Goal: Ask a question: Seek information or help from site administrators or community

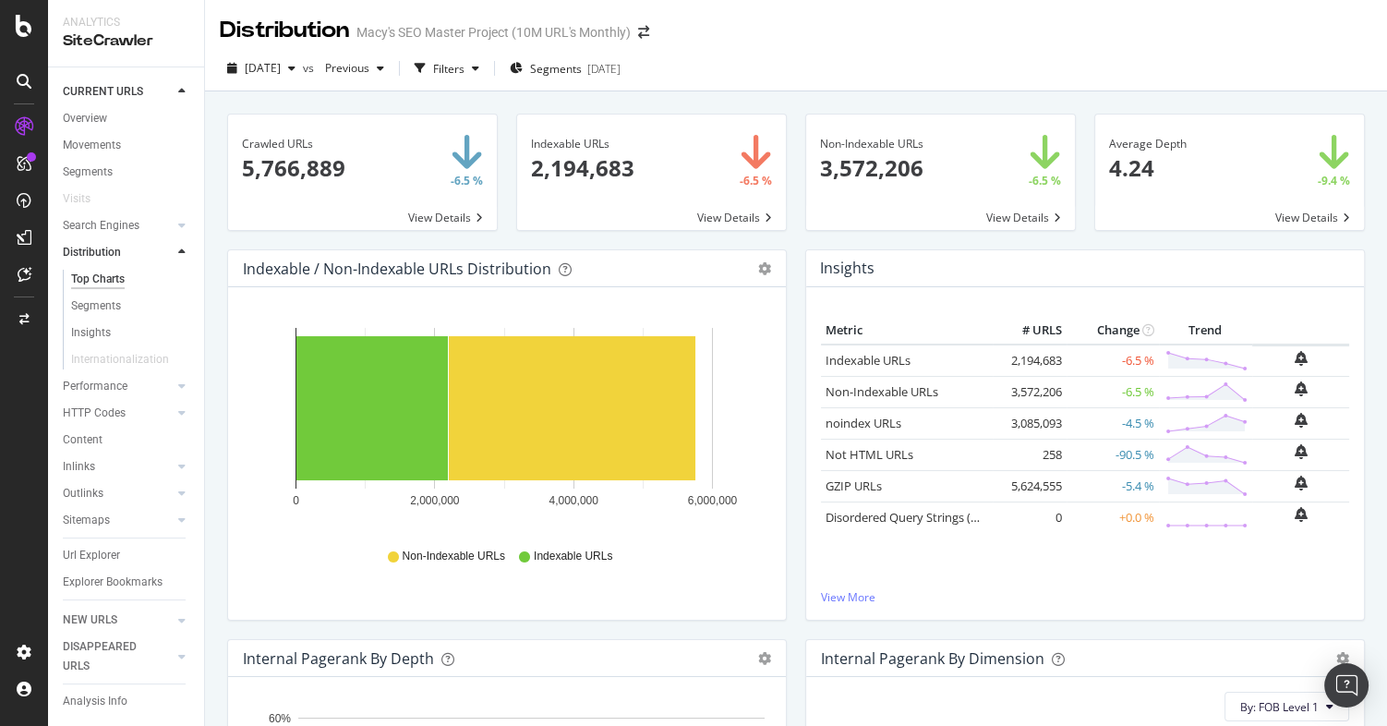
scroll to position [80, 0]
click at [23, 276] on icon at bounding box center [25, 274] width 14 height 15
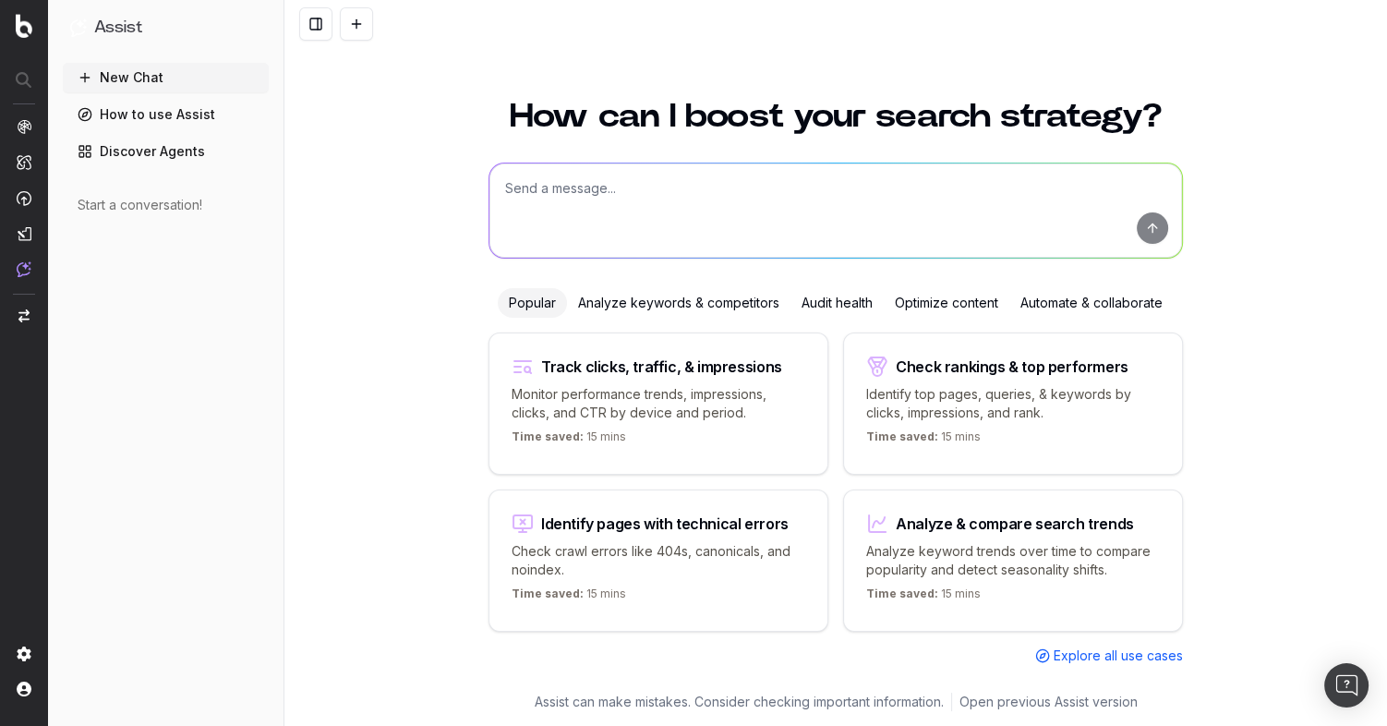
click at [404, 147] on div "How can I boost your search strategy? Popular Analyze keywords & competitors Au…" at bounding box center [835, 402] width 1103 height 648
click at [182, 156] on link "Discover Agents" at bounding box center [166, 152] width 206 height 30
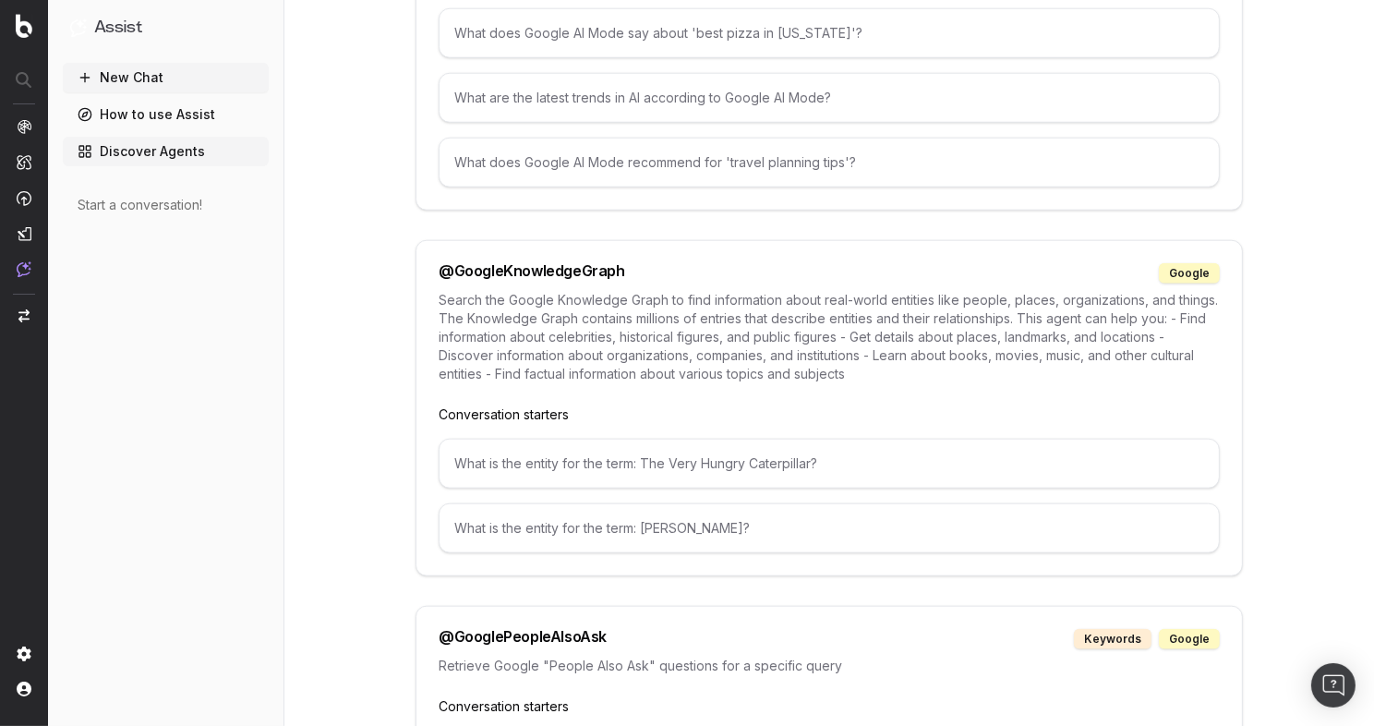
scroll to position [1992, 0]
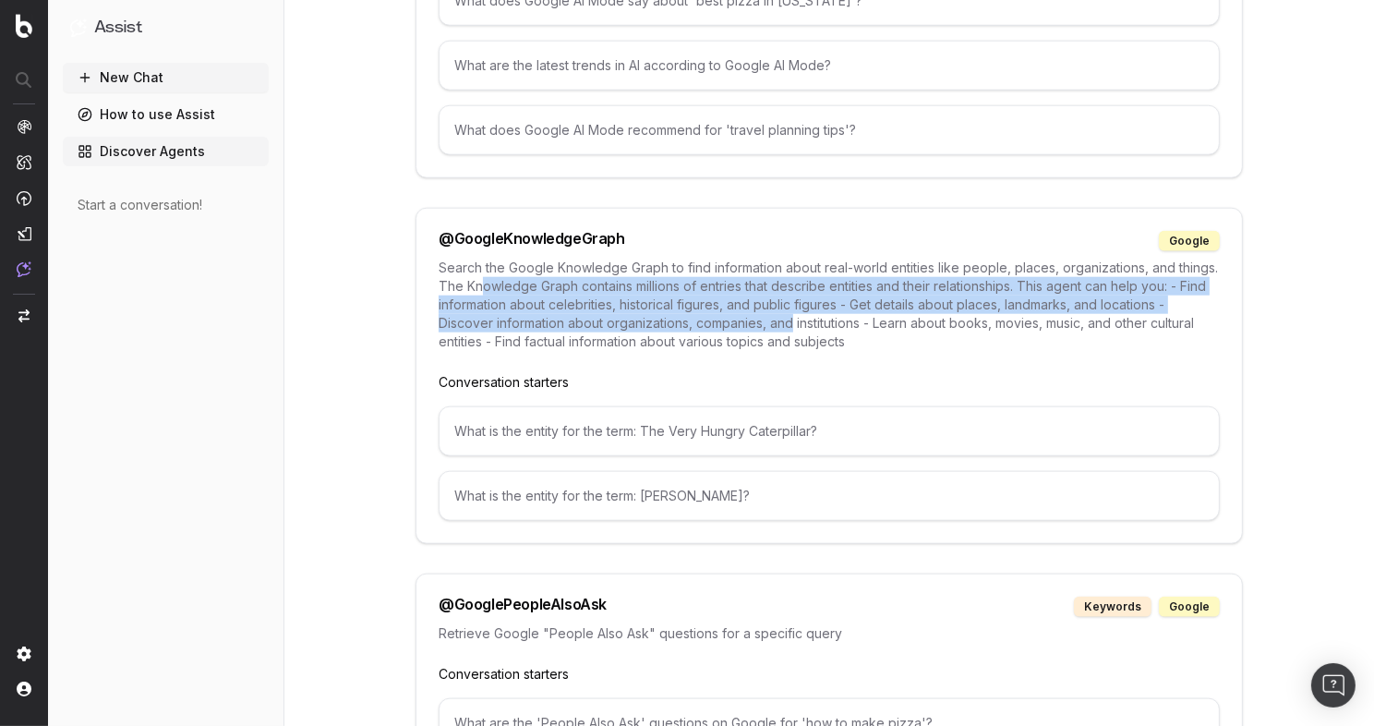
drag, startPoint x: 608, startPoint y: 274, endPoint x: 780, endPoint y: 322, distance: 179.3
click at [779, 321] on p "Search the Google Knowledge Graph to find information about real-world entities…" at bounding box center [829, 305] width 781 height 92
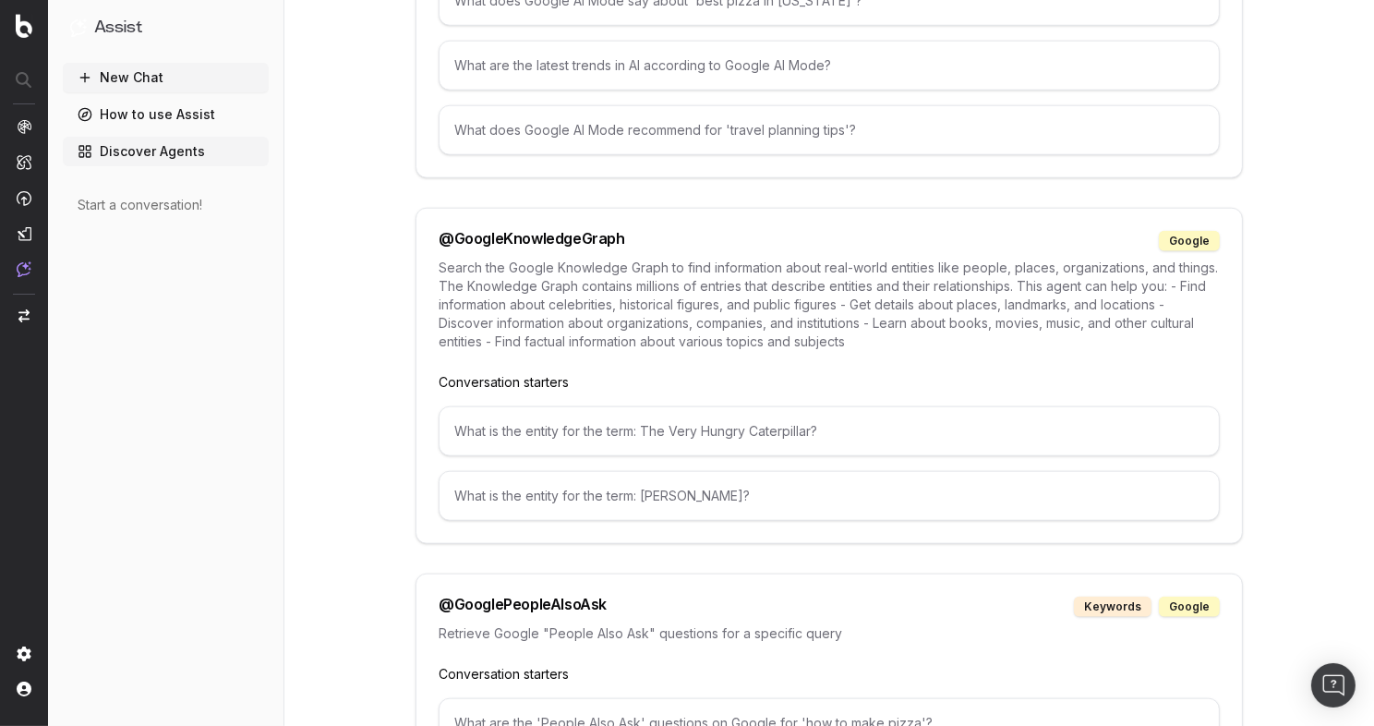
click at [782, 322] on p "Search the Google Knowledge Graph to find information about real-world entities…" at bounding box center [829, 305] width 781 height 92
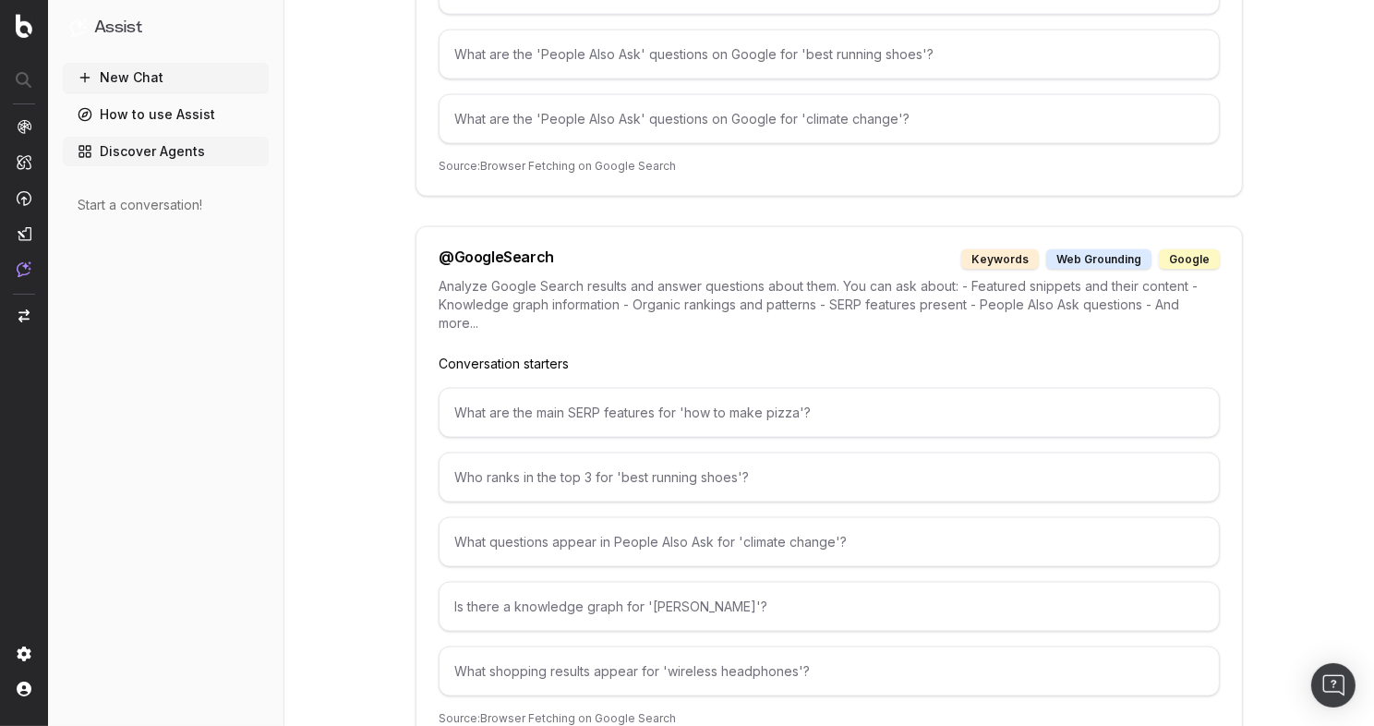
scroll to position [2728, 0]
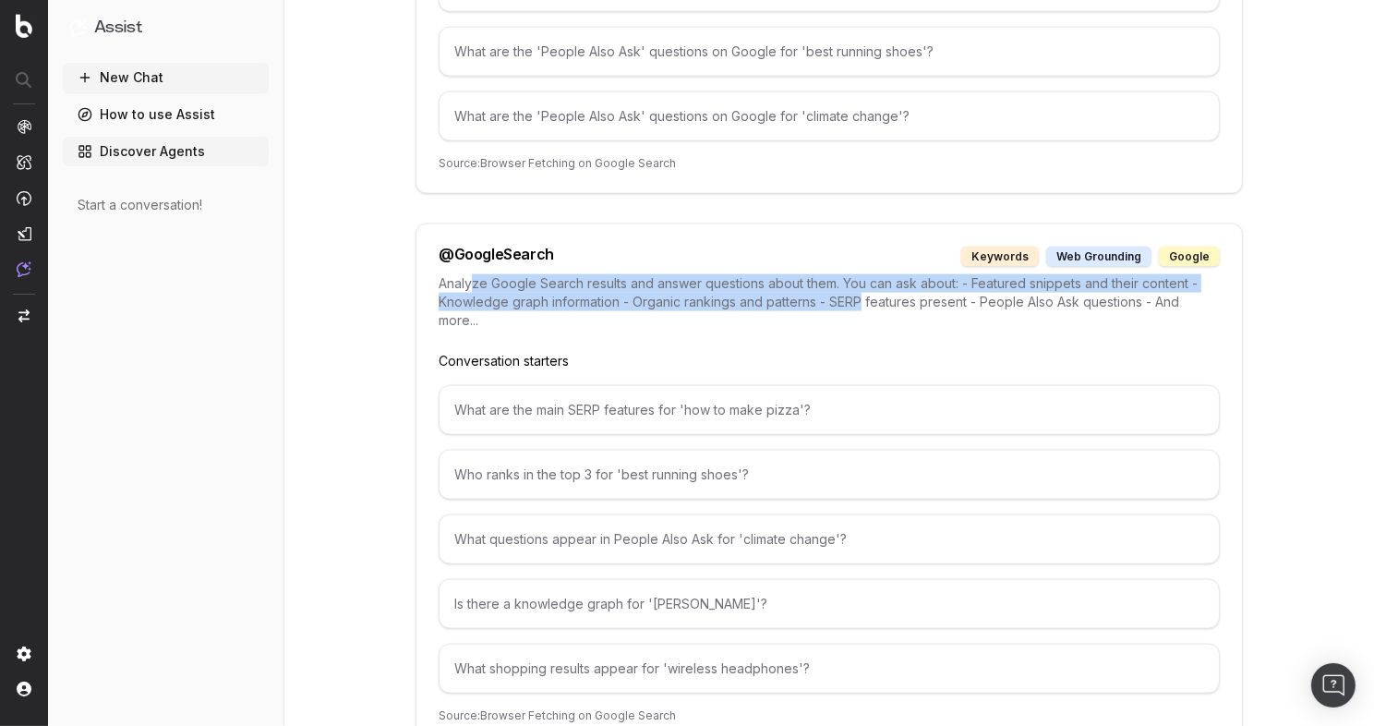
drag, startPoint x: 470, startPoint y: 277, endPoint x: 832, endPoint y: 303, distance: 363.0
click at [852, 298] on p "Analyze Google Search results and answer questions about them. You can ask abou…" at bounding box center [829, 301] width 781 height 55
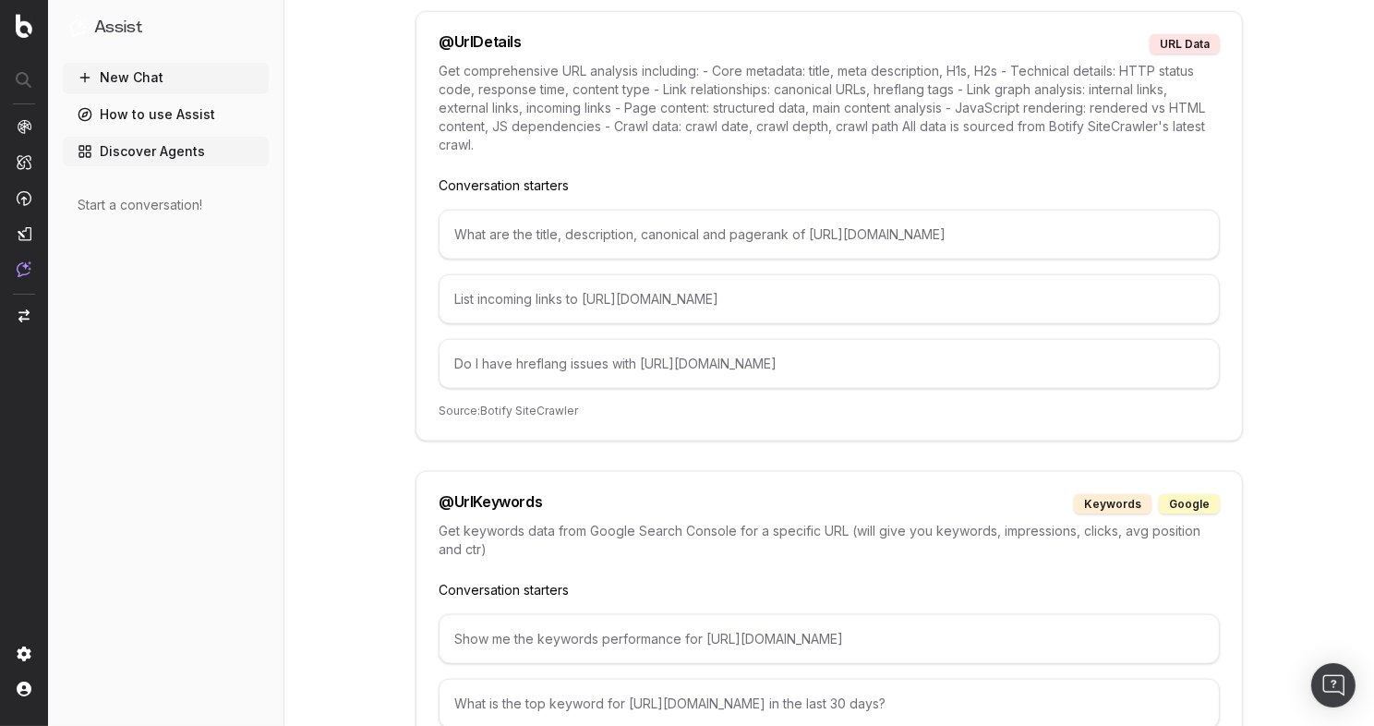
scroll to position [10043, 0]
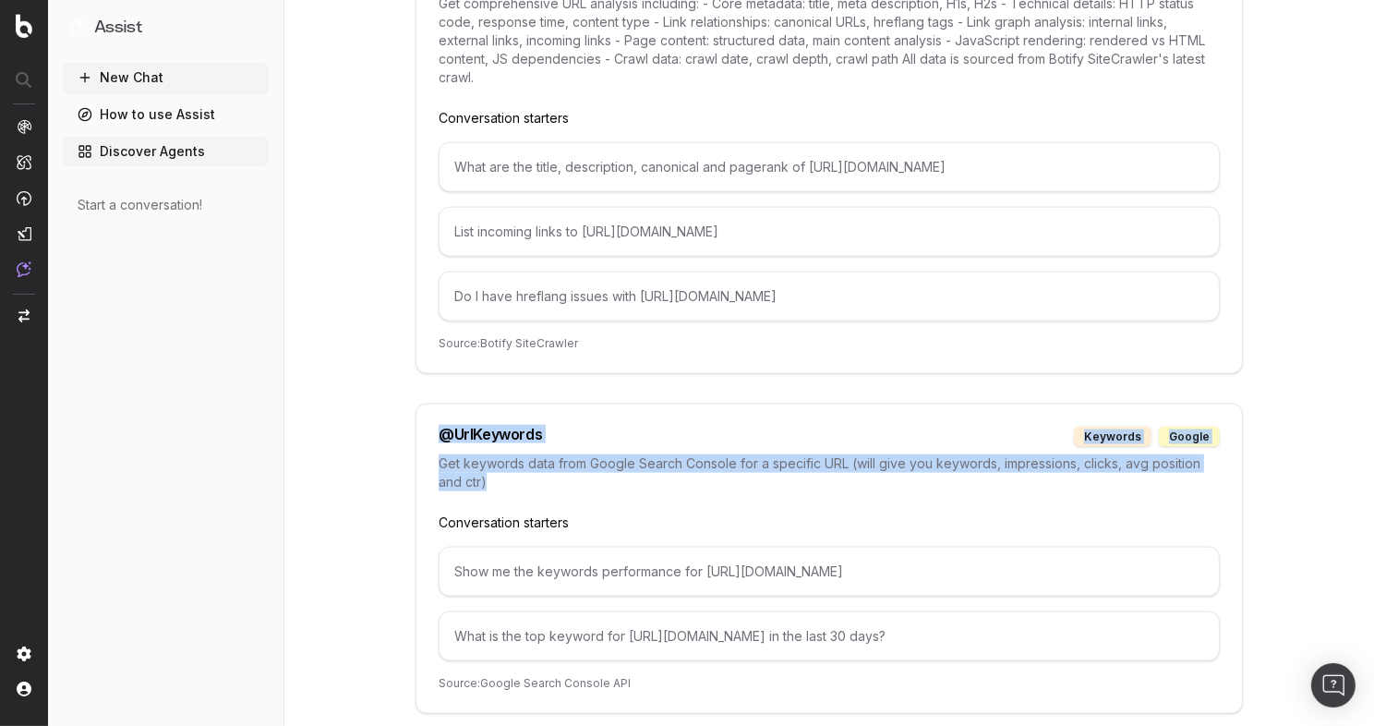
drag, startPoint x: 481, startPoint y: 360, endPoint x: 547, endPoint y: 418, distance: 87.7
click at [546, 418] on div "@ UrlKeywords keywords google Get keywords data from Google Search Console for …" at bounding box center [830, 559] width 828 height 310
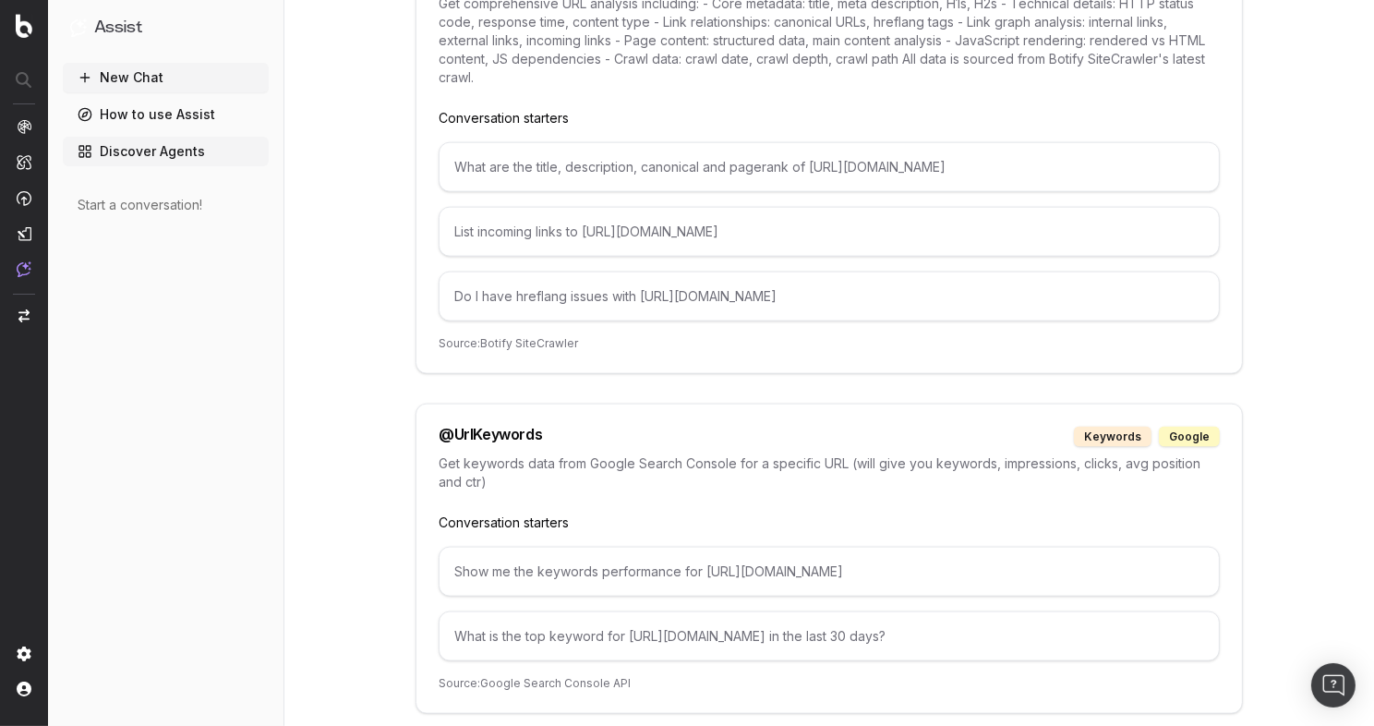
click at [549, 454] on p "Get keywords data from Google Search Console for a specific URL (will give you …" at bounding box center [829, 472] width 781 height 37
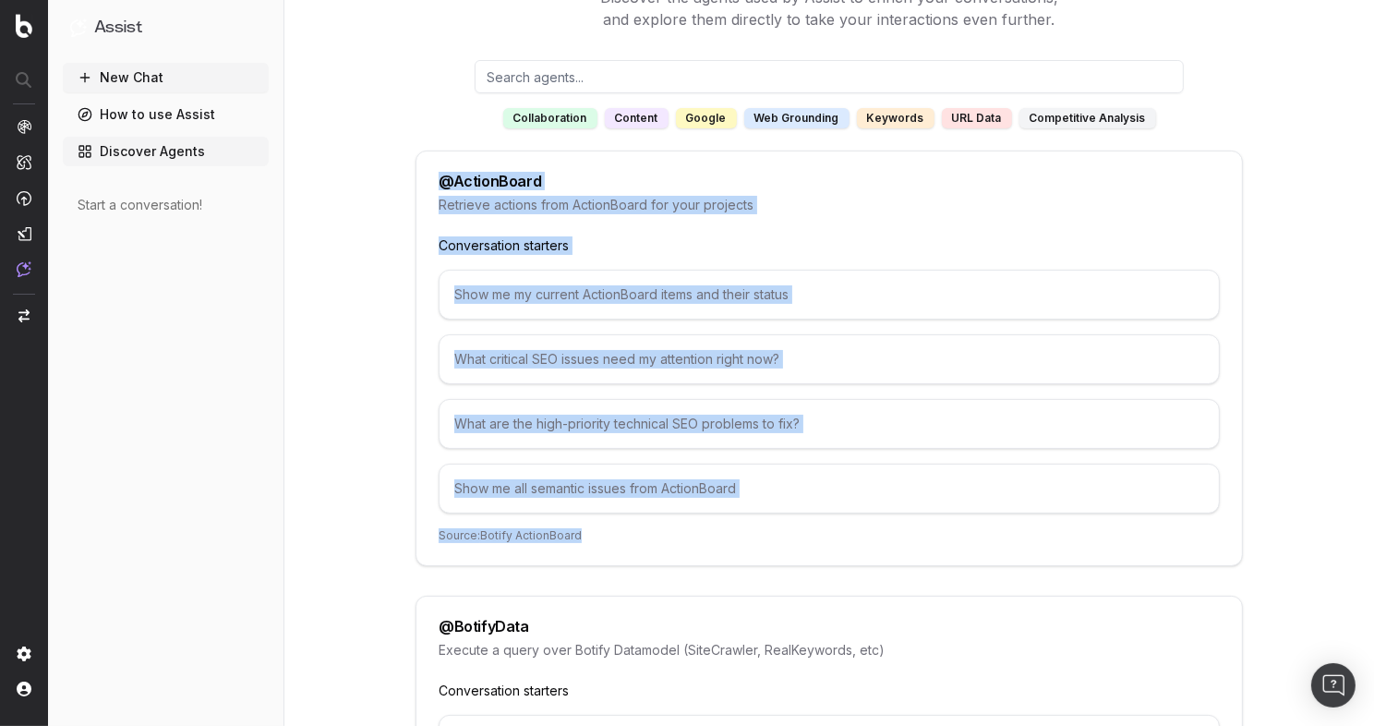
scroll to position [219, 0]
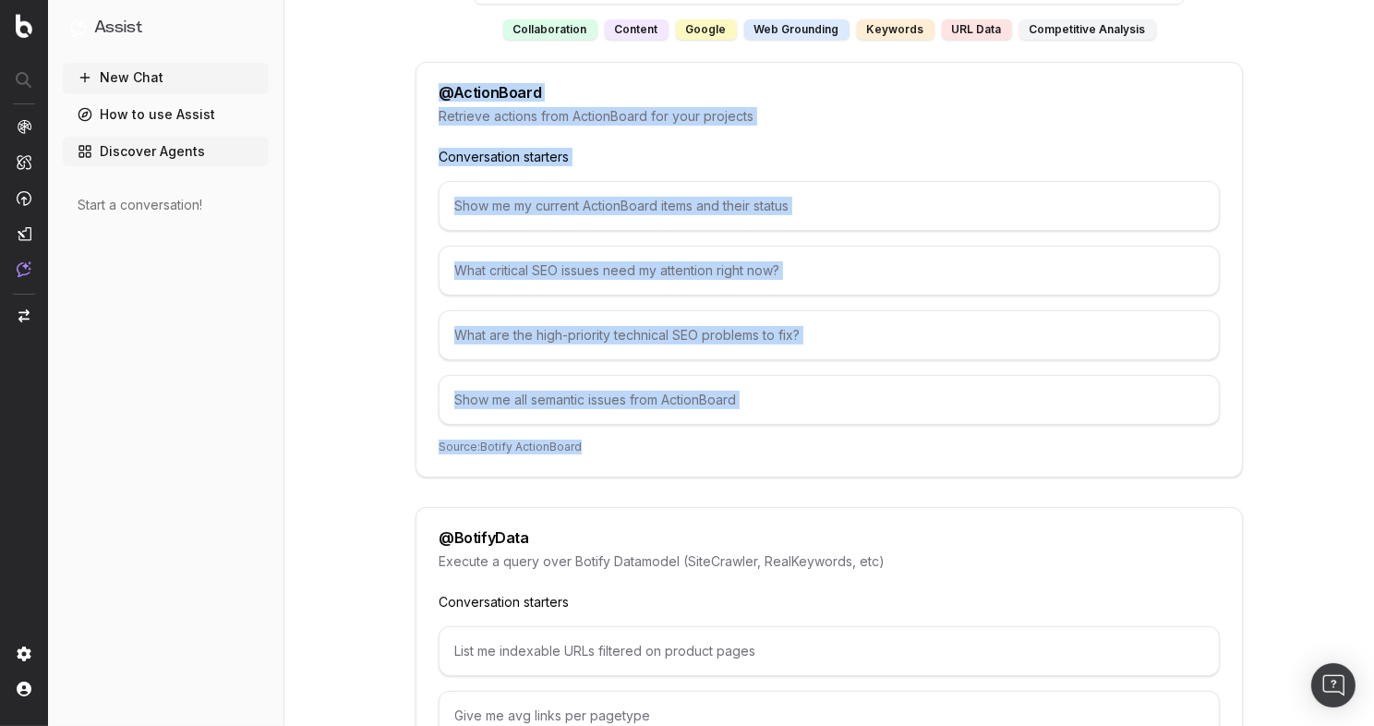
drag, startPoint x: 435, startPoint y: 306, endPoint x: 669, endPoint y: 442, distance: 270.3
click at [669, 442] on div "@ ActionBoard Retrieve actions from ActionBoard for your projects Conversation …" at bounding box center [830, 270] width 828 height 416
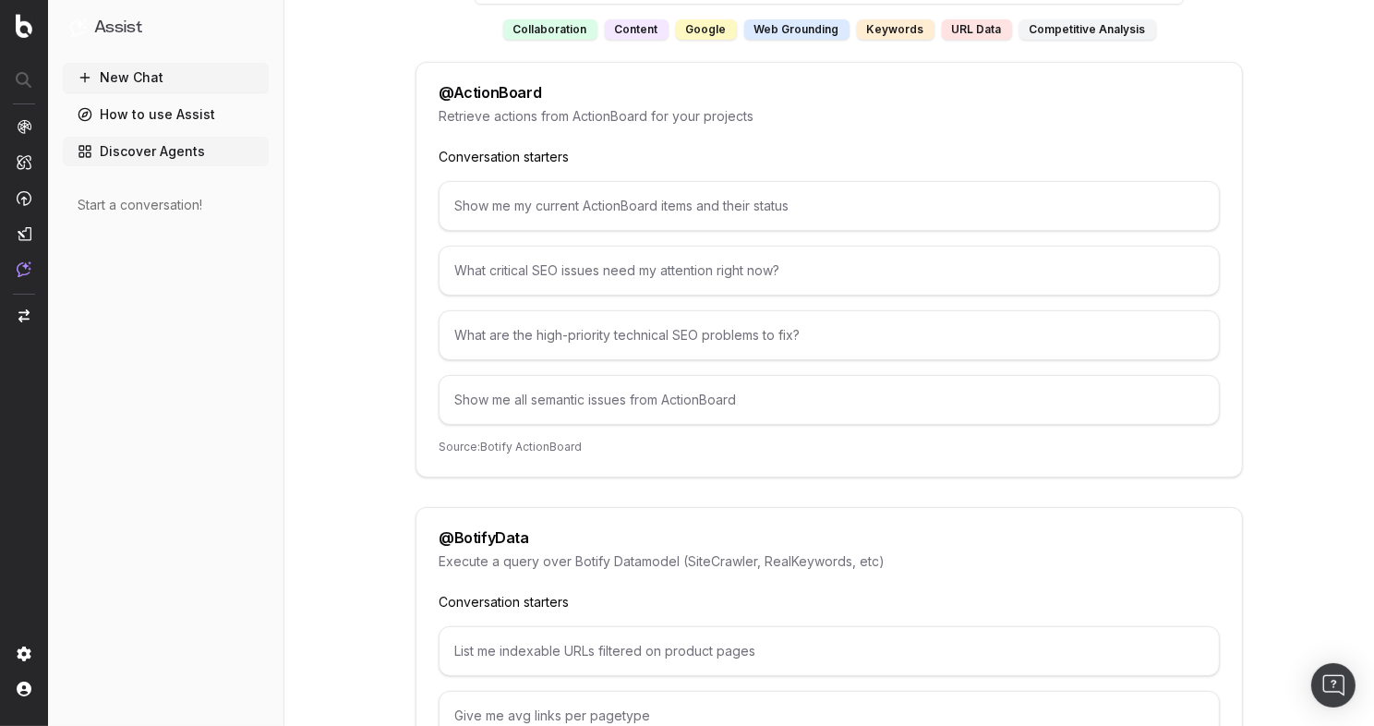
drag, startPoint x: 436, startPoint y: 80, endPoint x: 808, endPoint y: 118, distance: 374.1
click at [808, 118] on div "@ ActionBoard Retrieve actions from ActionBoard for your projects Conversation …" at bounding box center [830, 270] width 828 height 416
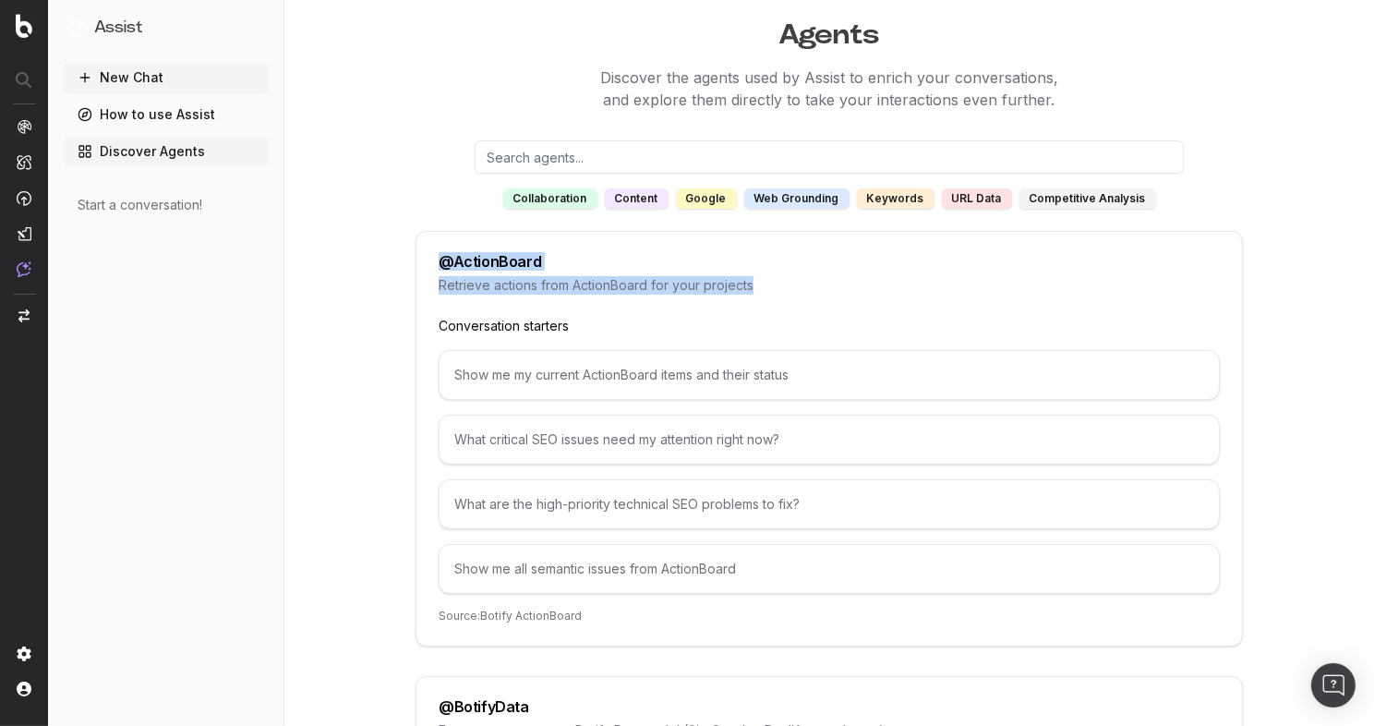
scroll to position [0, 0]
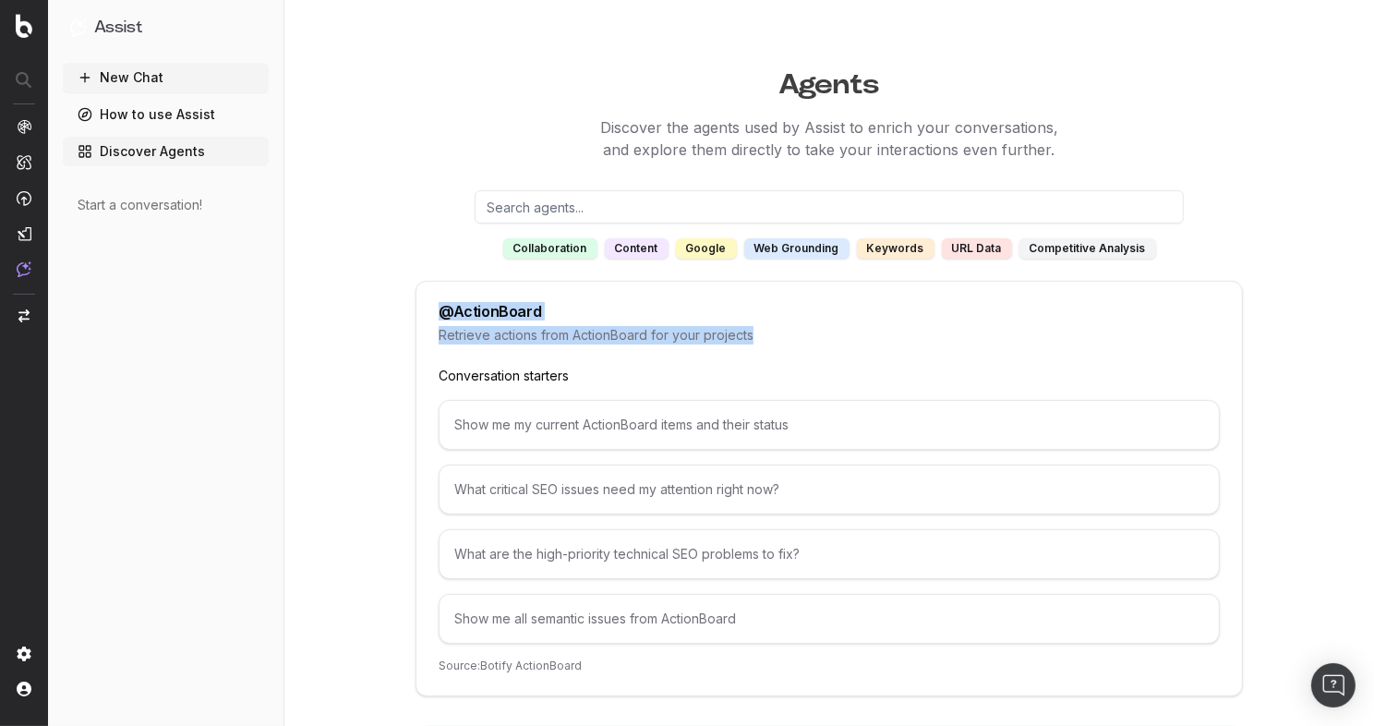
click at [146, 107] on link "How to use Assist" at bounding box center [166, 115] width 206 height 30
click at [147, 148] on link "Discover Agents" at bounding box center [166, 152] width 206 height 30
click at [140, 78] on button "New Chat" at bounding box center [166, 78] width 206 height 30
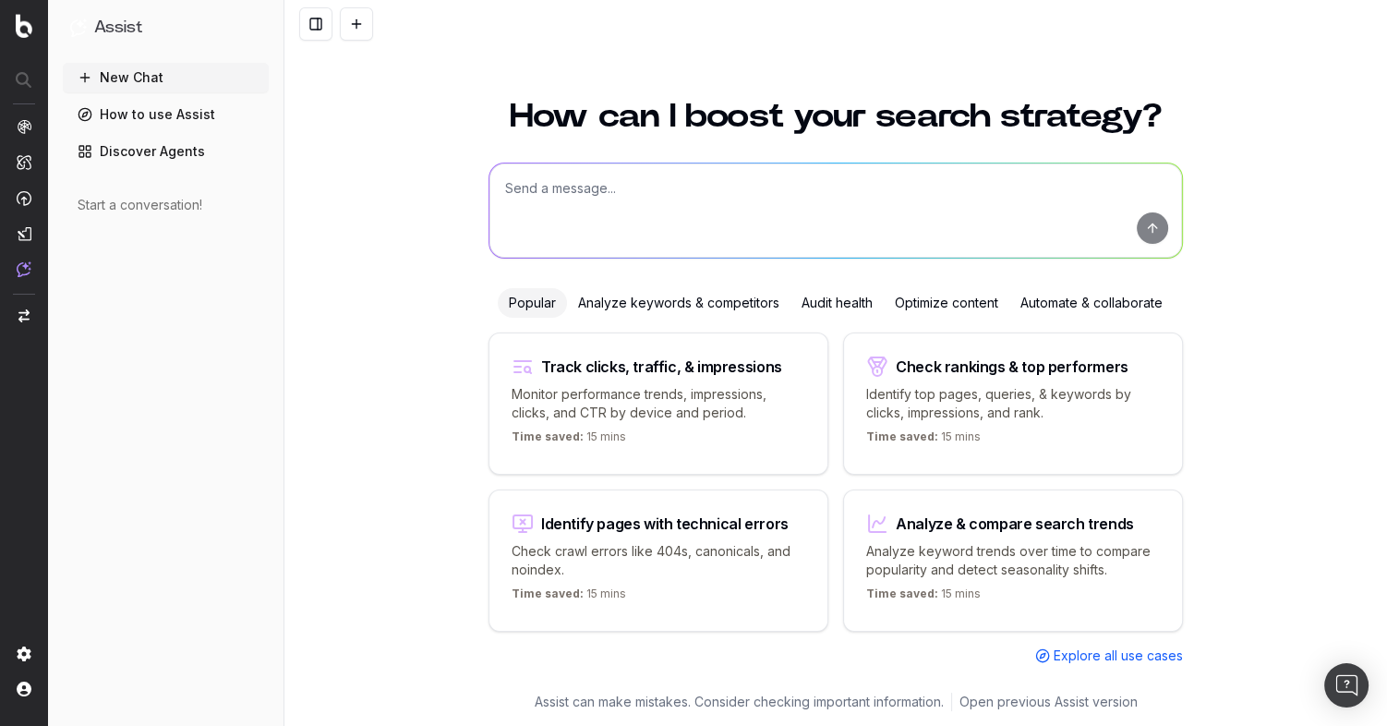
click at [131, 144] on link "Discover Agents" at bounding box center [166, 152] width 206 height 30
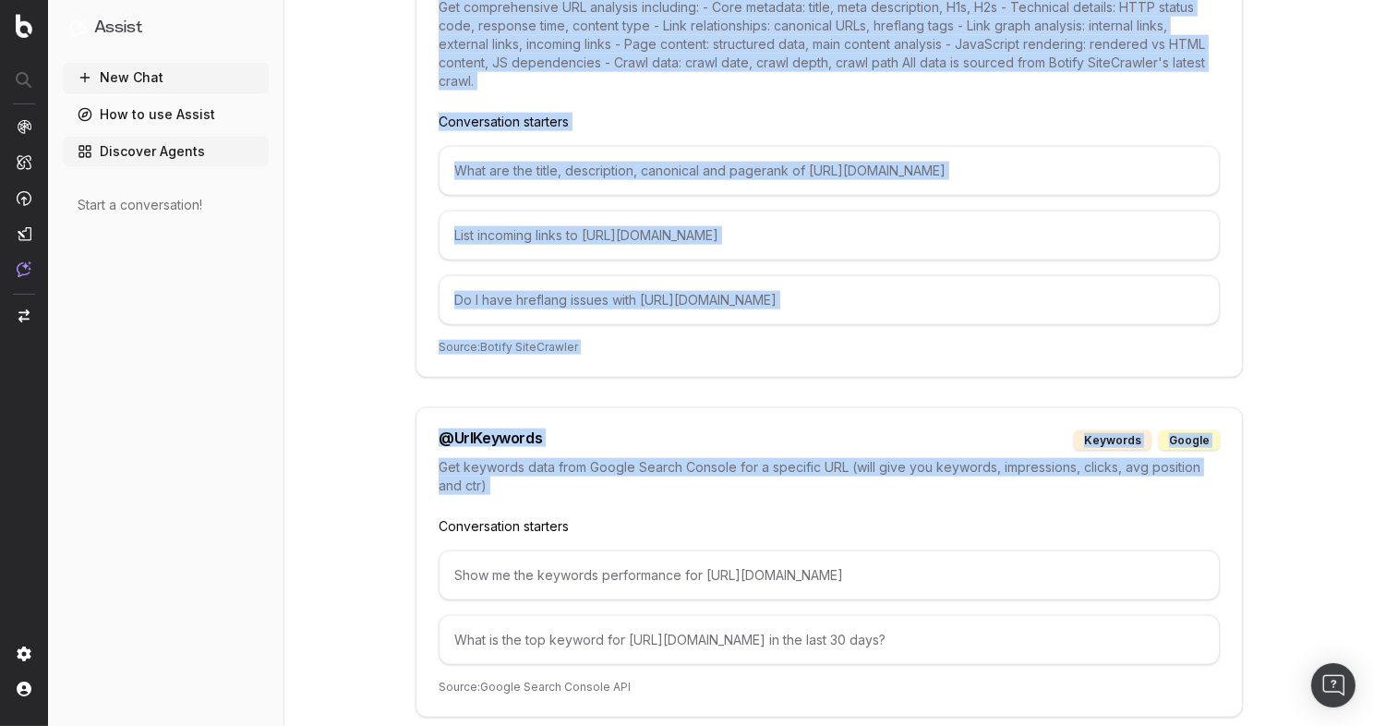
scroll to position [10043, 0]
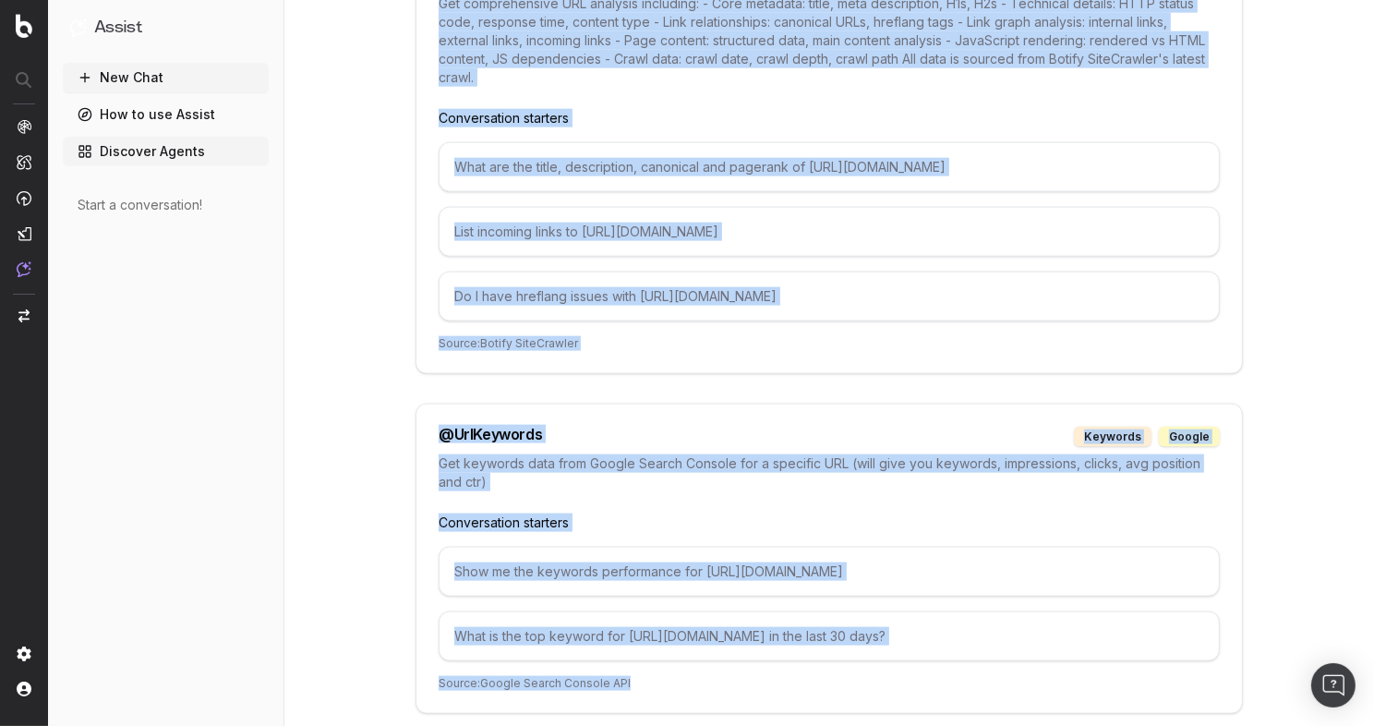
drag, startPoint x: 409, startPoint y: 302, endPoint x: 763, endPoint y: 611, distance: 470.0
copy div "@ ActionBoard Retrieve actions from ActionBoard for your projects Conversation …"
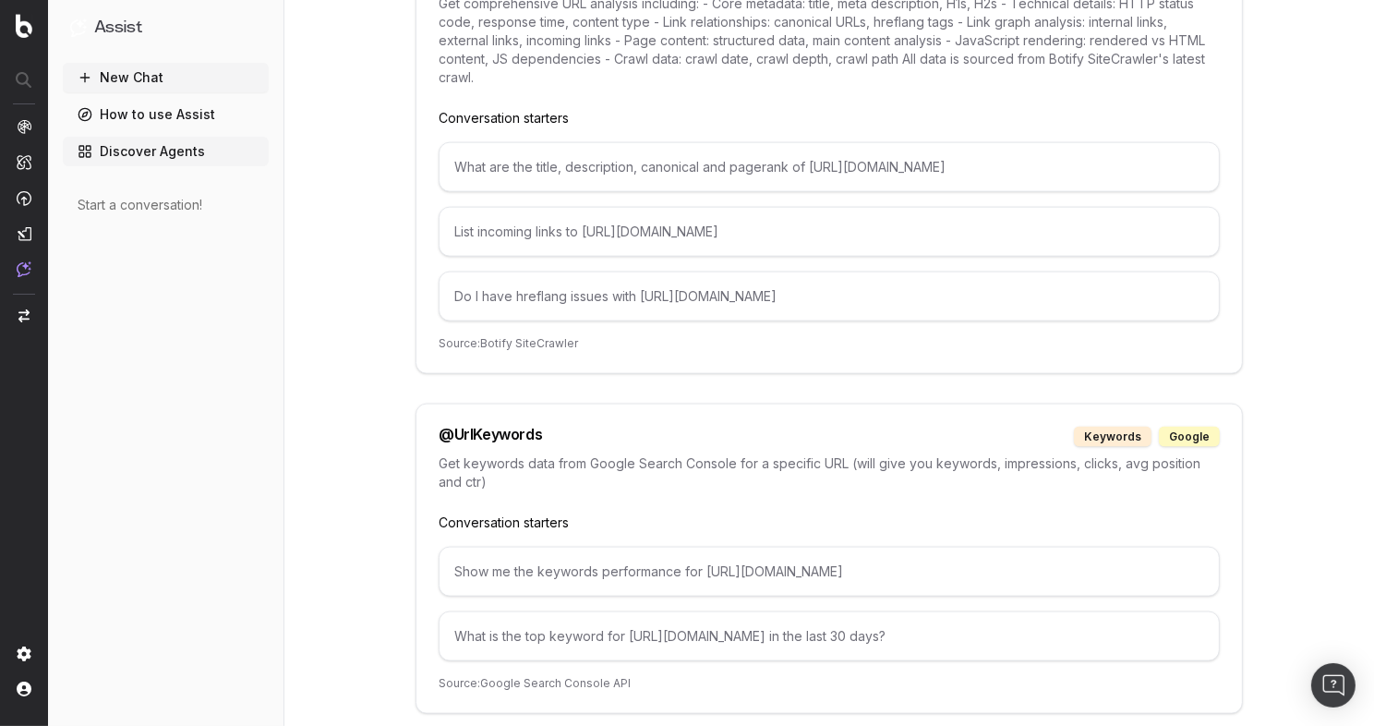
click at [137, 203] on div "Start a conversation!" at bounding box center [166, 205] width 176 height 18
click at [151, 79] on button "New Chat" at bounding box center [166, 78] width 206 height 30
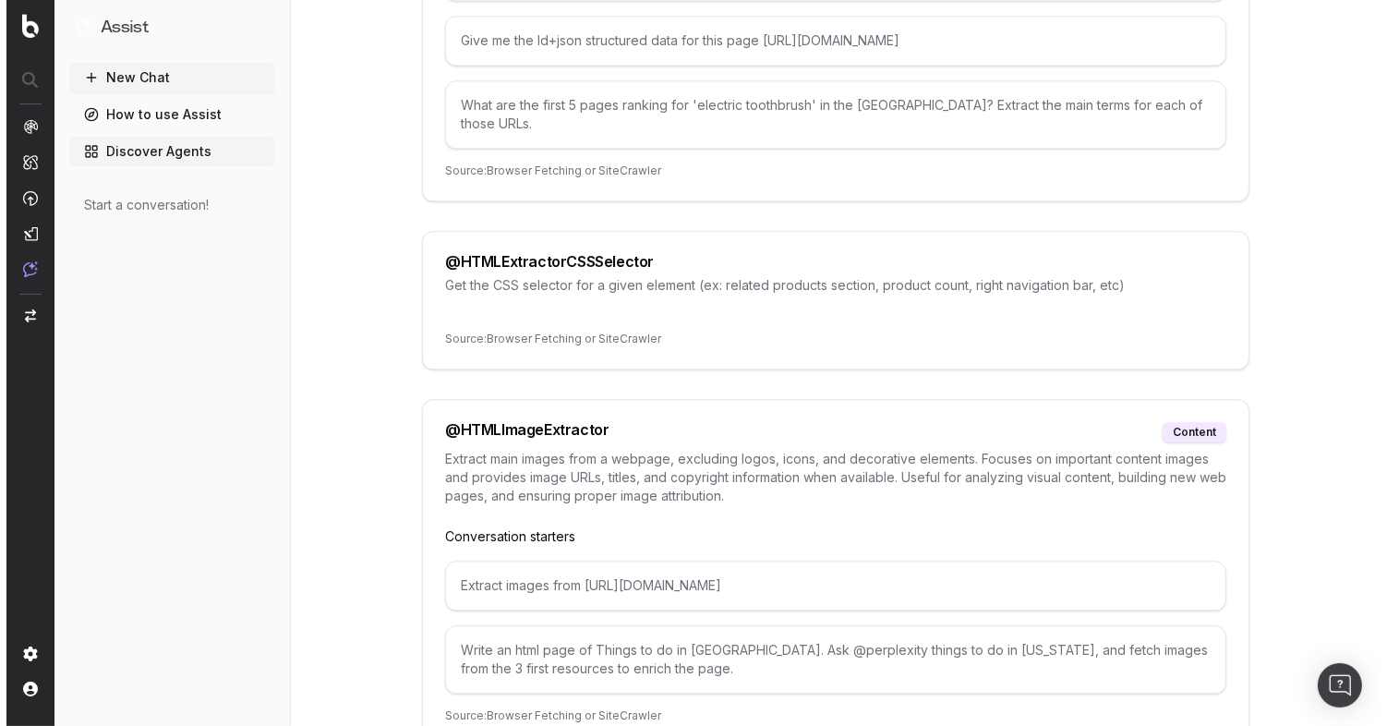
scroll to position [0, 0]
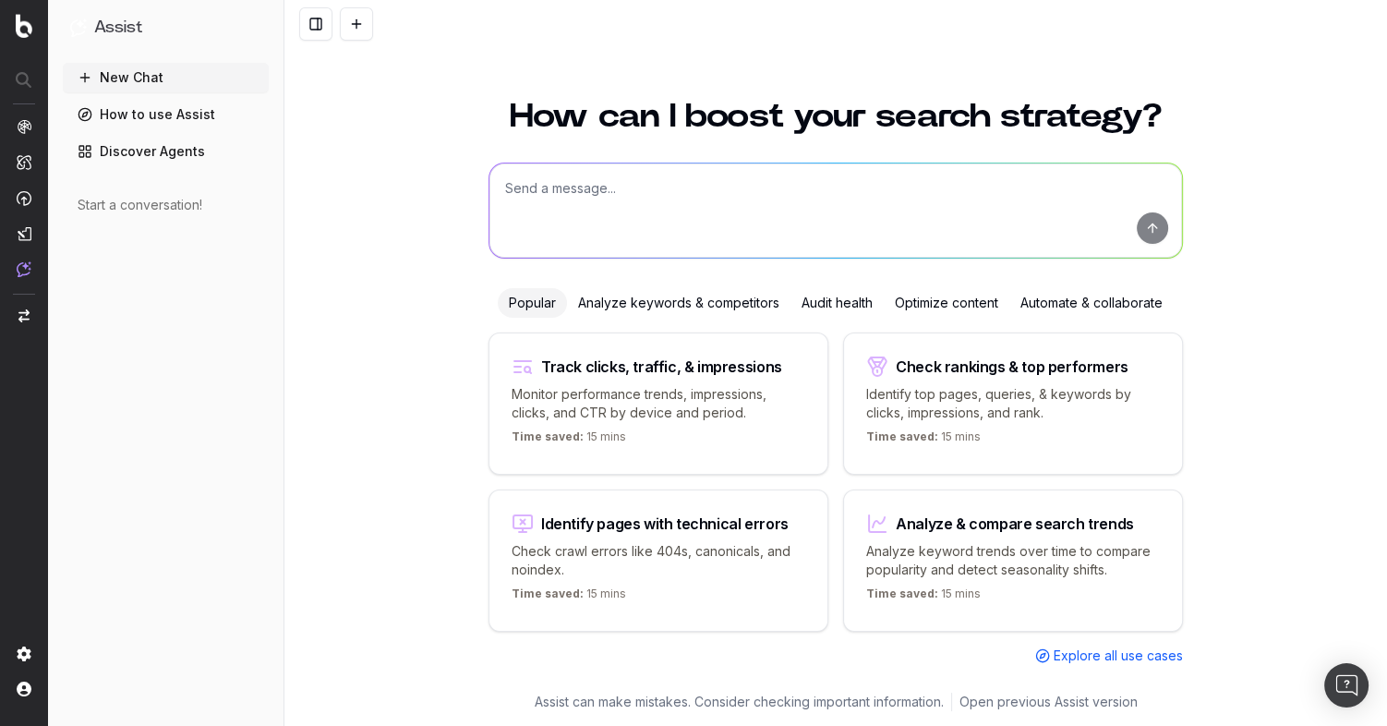
click at [541, 199] on textarea at bounding box center [836, 210] width 693 height 94
paste textarea "@UrlKeywords Show me queries where we rank between positions 4–15 with >500 imp…"
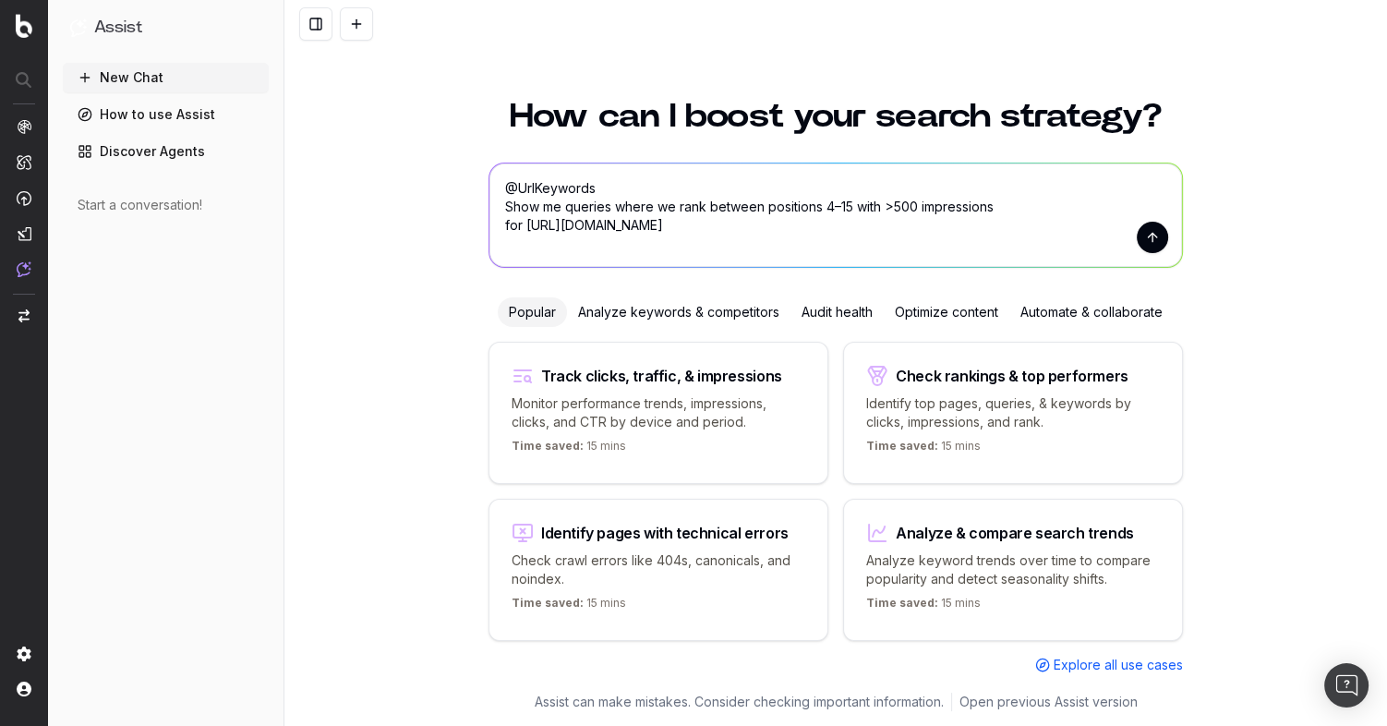
drag, startPoint x: 1134, startPoint y: 245, endPoint x: 1154, endPoint y: 249, distance: 19.9
click at [1154, 249] on form "@UrlKeywords Show me queries where we rank between positions 4–15 with >500 imp…" at bounding box center [836, 214] width 693 height 103
type textarea "@UrlKeywords Show me queries where we rank between positions 4–15 with >500 imp…"
click at [1155, 242] on button "submit" at bounding box center [1152, 237] width 31 height 31
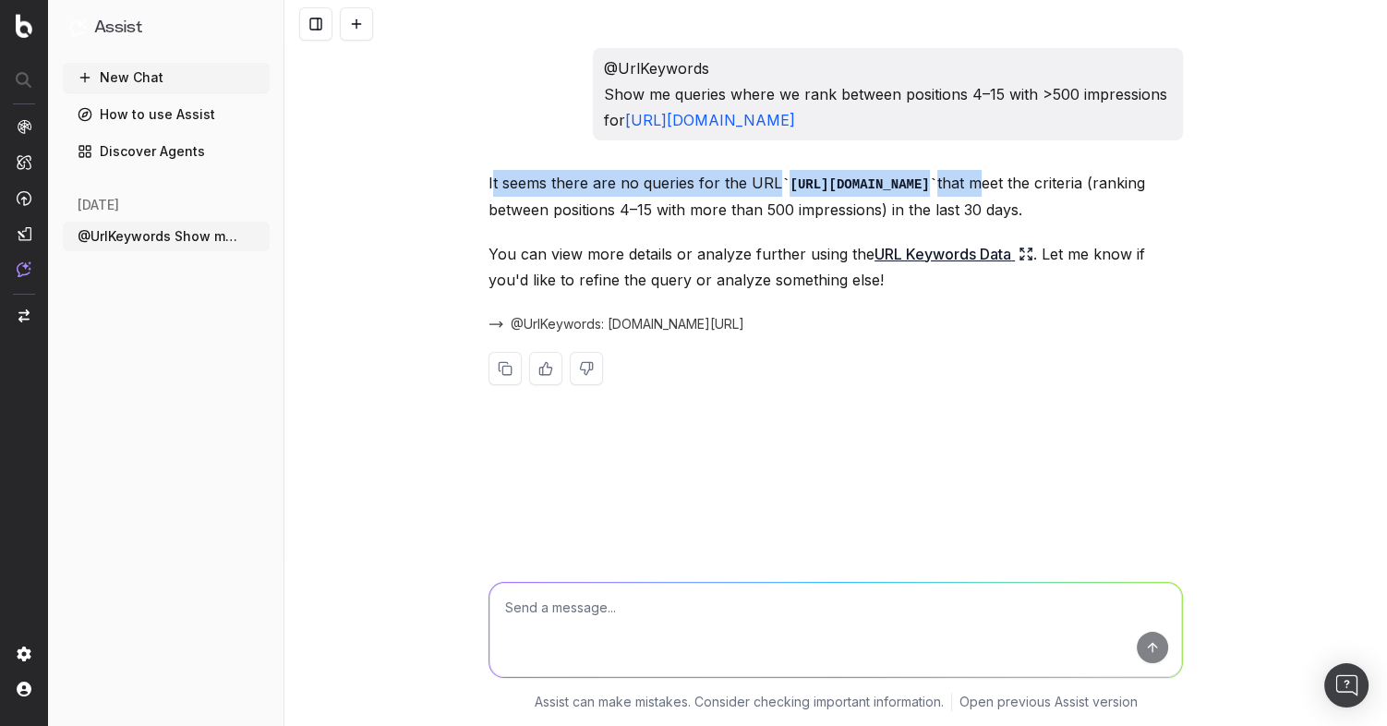
drag, startPoint x: 494, startPoint y: 189, endPoint x: 1071, endPoint y: 167, distance: 576.8
click at [1130, 187] on p "It seems there are no queries for the URL https://www.example.com/womens/dresse…" at bounding box center [836, 196] width 695 height 53
click at [169, 231] on span "@UrlKeywords Show me queries where we r" at bounding box center [159, 236] width 163 height 18
click at [256, 235] on icon "button" at bounding box center [256, 236] width 15 height 15
click at [302, 235] on span "Delete" at bounding box center [298, 236] width 41 height 18
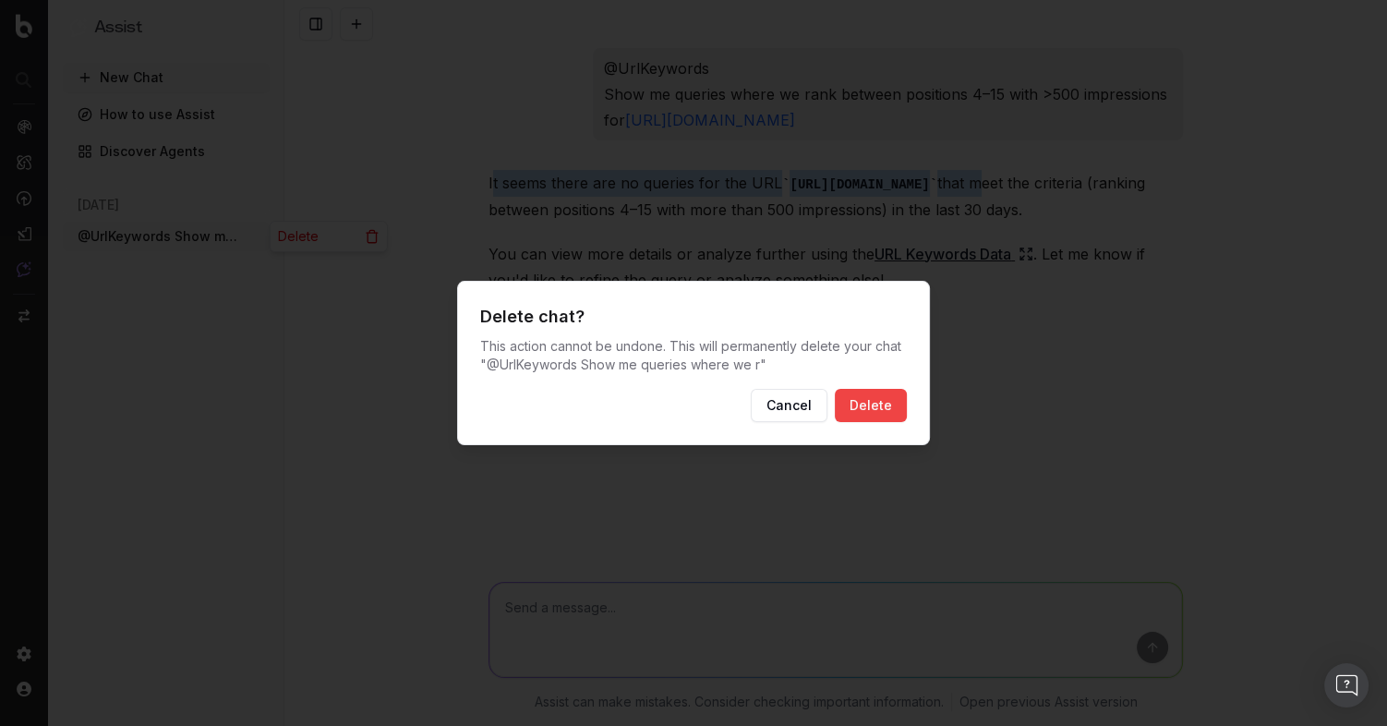
click at [872, 400] on button "Delete" at bounding box center [871, 405] width 72 height 33
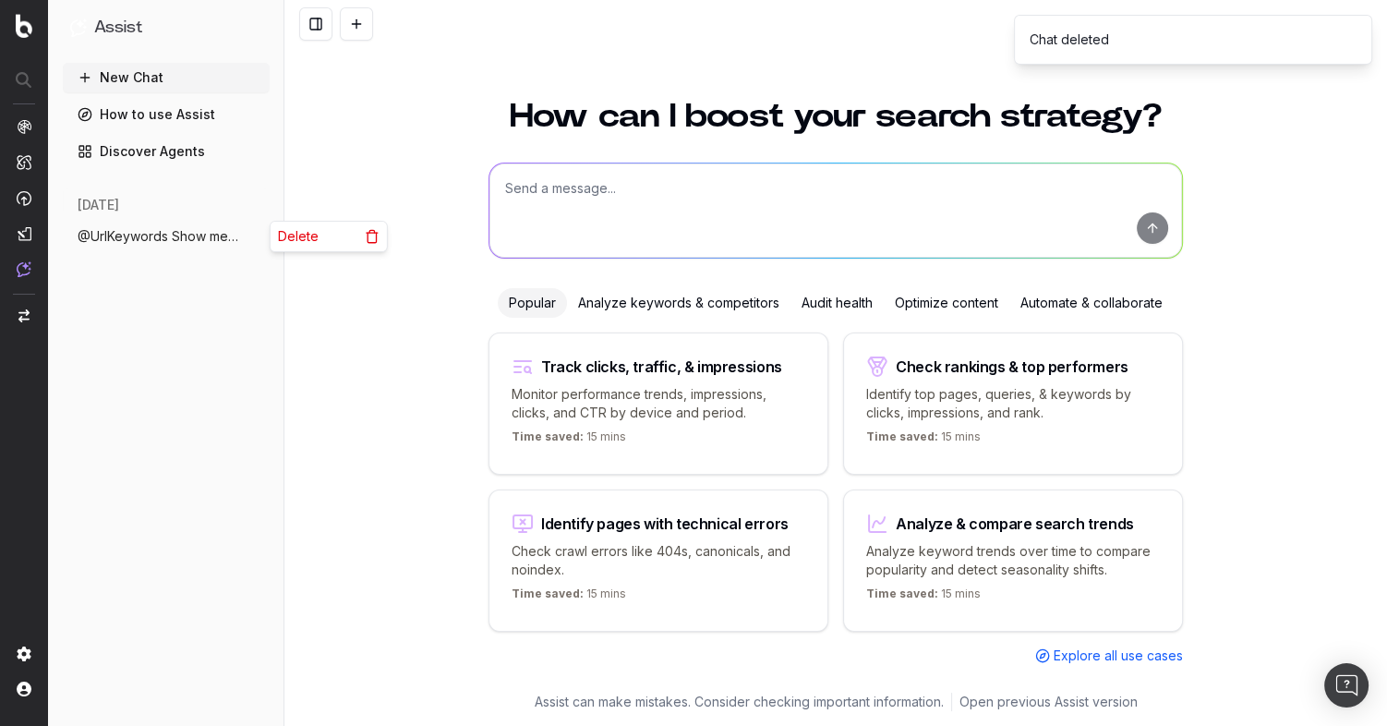
click at [257, 236] on circle "button" at bounding box center [256, 236] width 1 height 1
click at [335, 236] on div "Delete" at bounding box center [329, 237] width 116 height 30
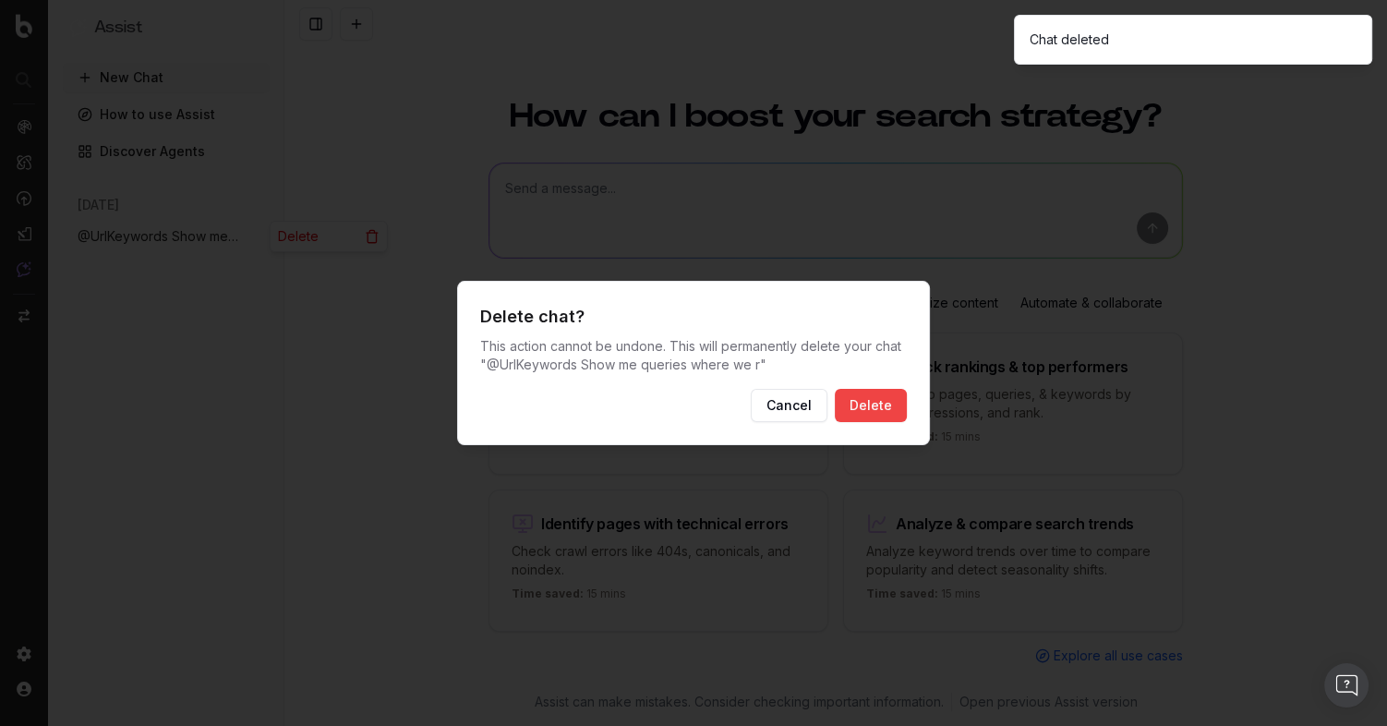
click at [869, 405] on button "Delete" at bounding box center [871, 405] width 72 height 33
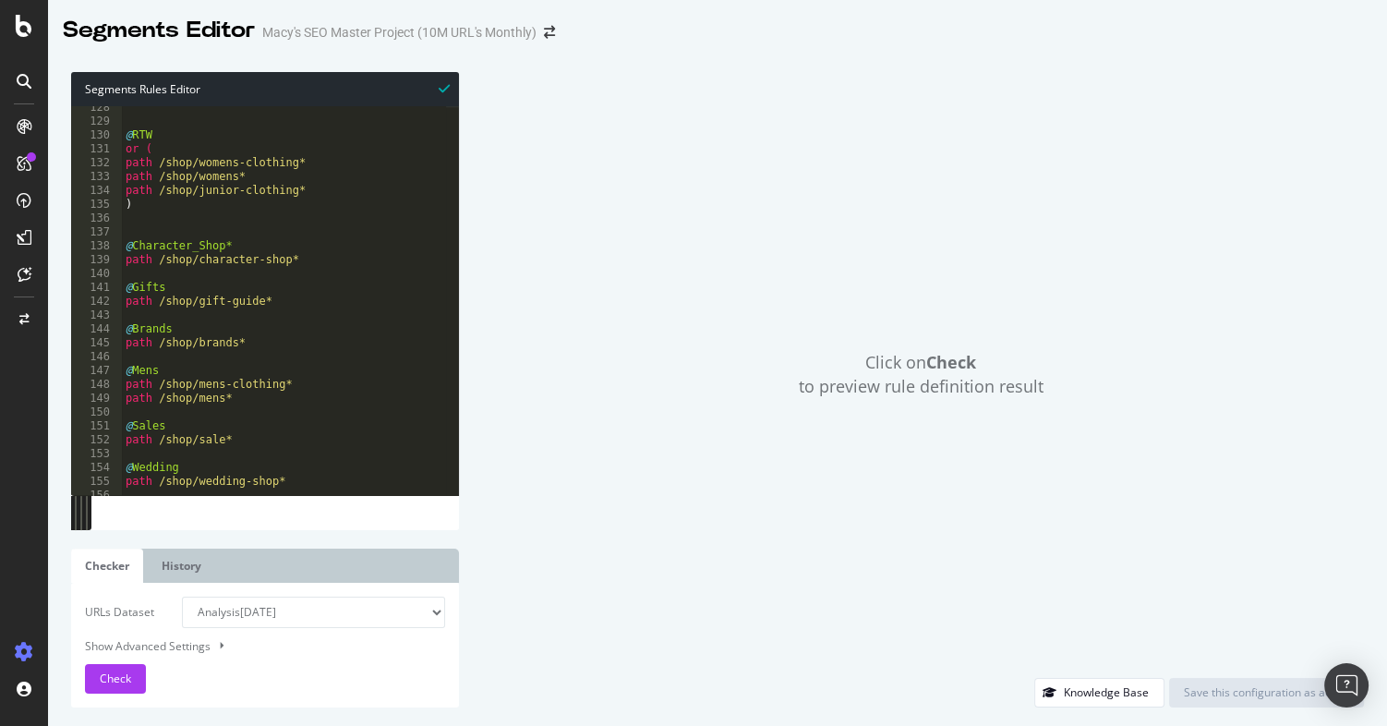
scroll to position [1327, 0]
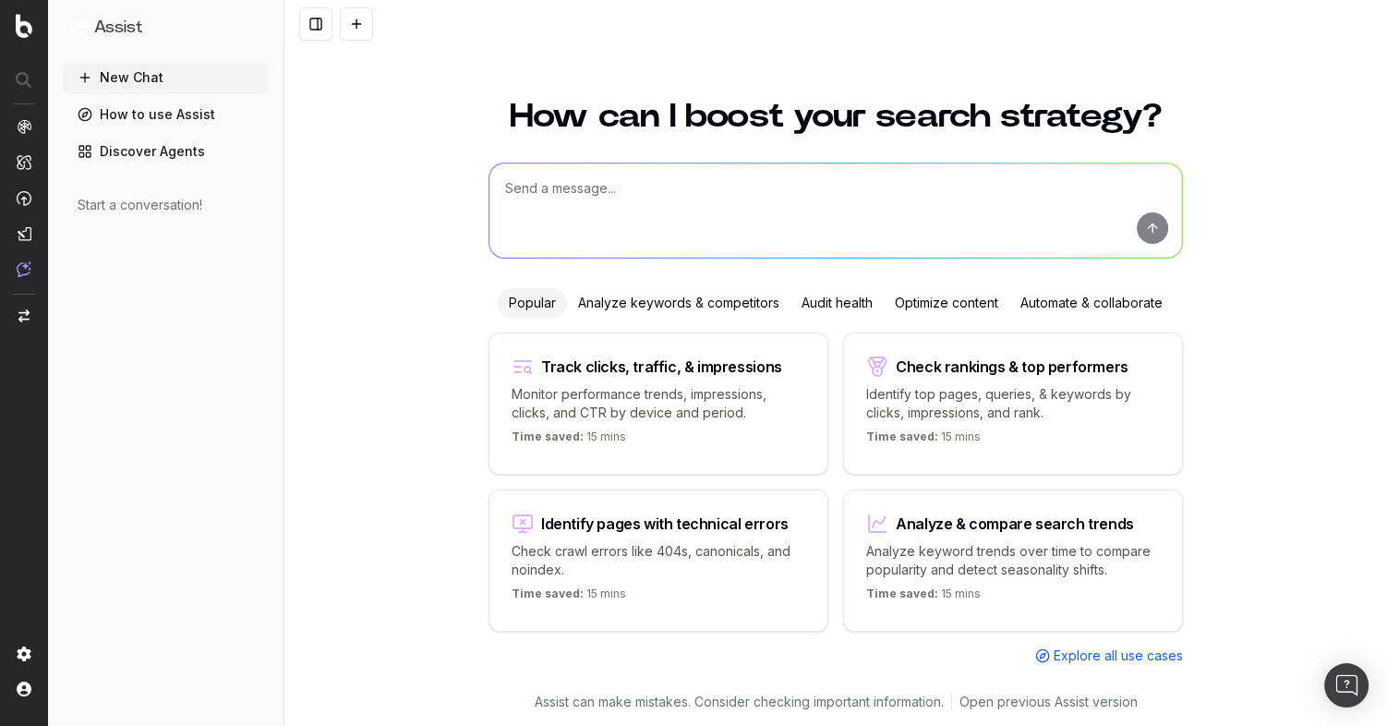
click at [141, 78] on button "New Chat" at bounding box center [166, 78] width 206 height 30
click at [665, 198] on textarea at bounding box center [836, 210] width 693 height 94
paste textarea "@UrlKeywords Show me queries where we rank between positions 4–15 with >500 imp…"
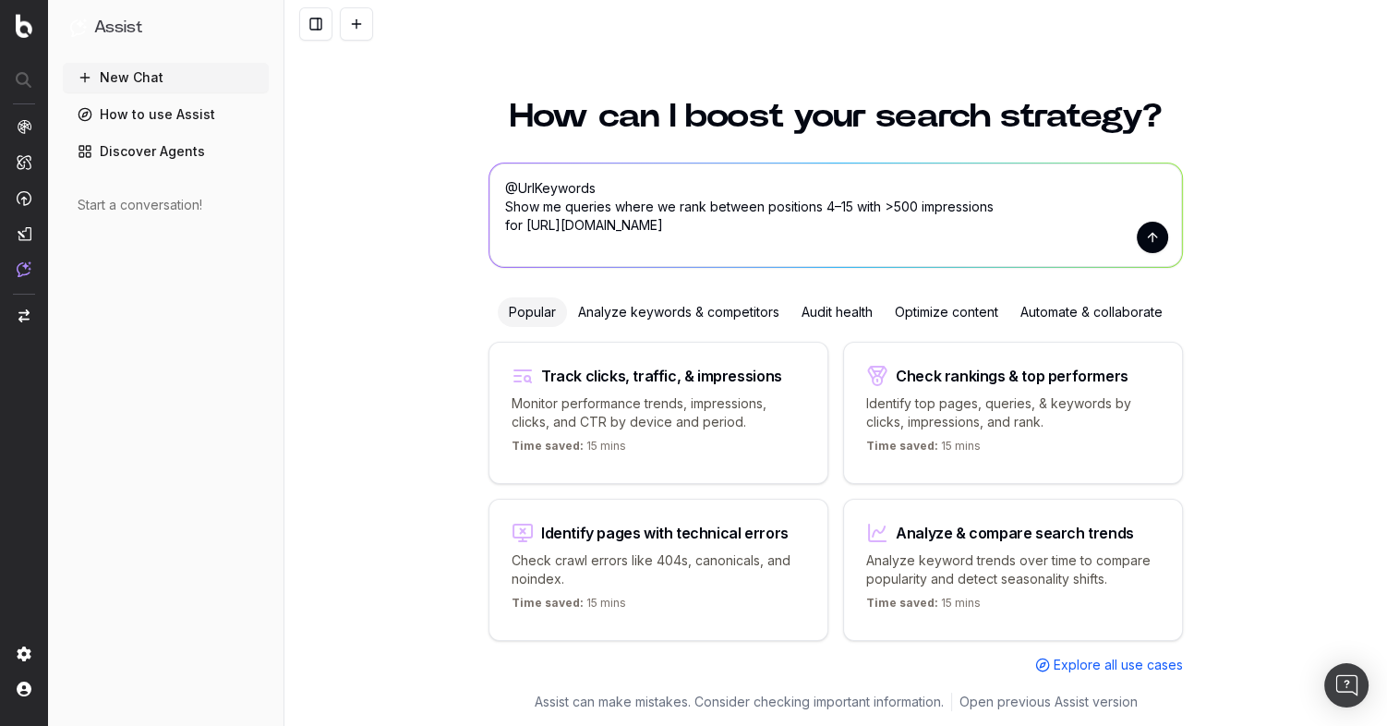
drag, startPoint x: 837, startPoint y: 223, endPoint x: 525, endPoint y: 226, distance: 312.2
click at [525, 226] on textarea "@UrlKeywords Show me queries where we rank between positions 4–15 with >500 imp…" at bounding box center [836, 214] width 693 height 103
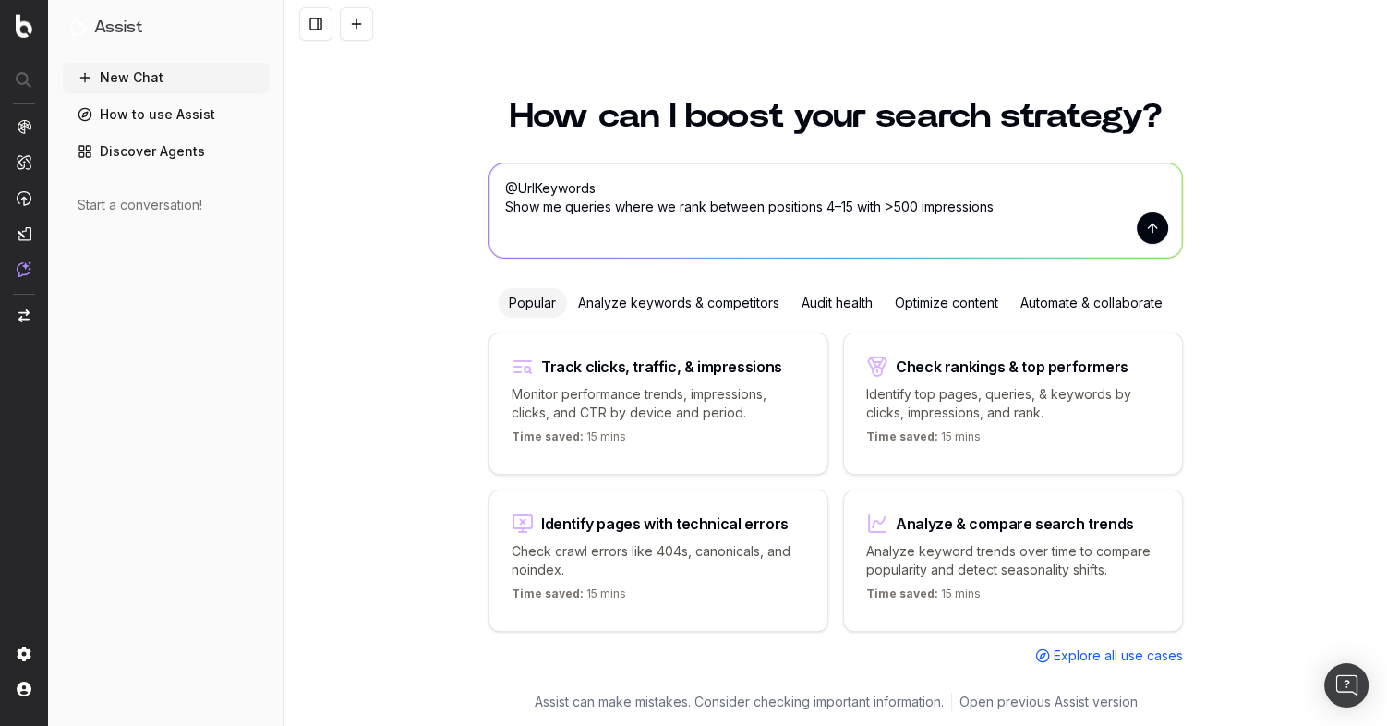
type textarea "@UrlKeywords Show me queries where we rank between positions 4–15 with >500 imp…"
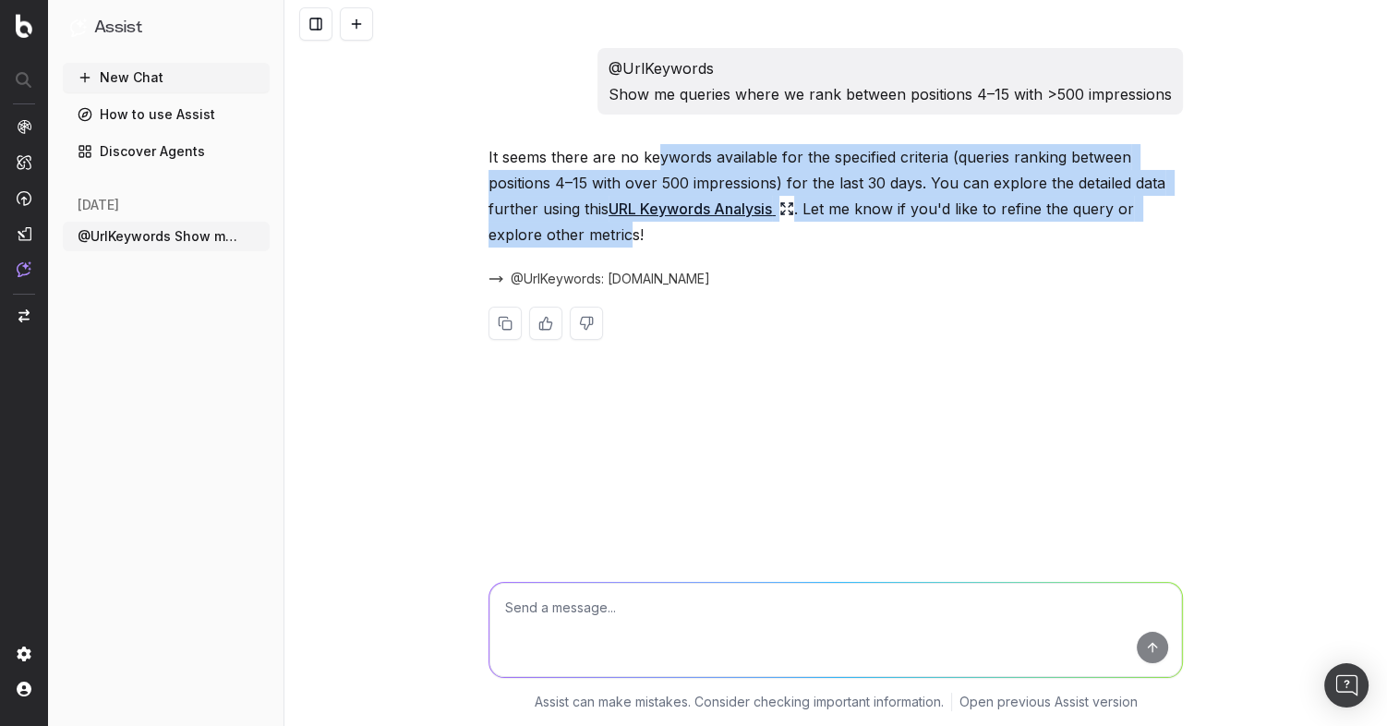
drag, startPoint x: 659, startPoint y: 155, endPoint x: 631, endPoint y: 229, distance: 79.2
click at [626, 229] on p "It seems there are no keywords available for the specified criteria (queries ra…" at bounding box center [836, 195] width 695 height 103
click at [631, 229] on p "It seems there are no keywords available for the specified criteria (queries ra…" at bounding box center [836, 195] width 695 height 103
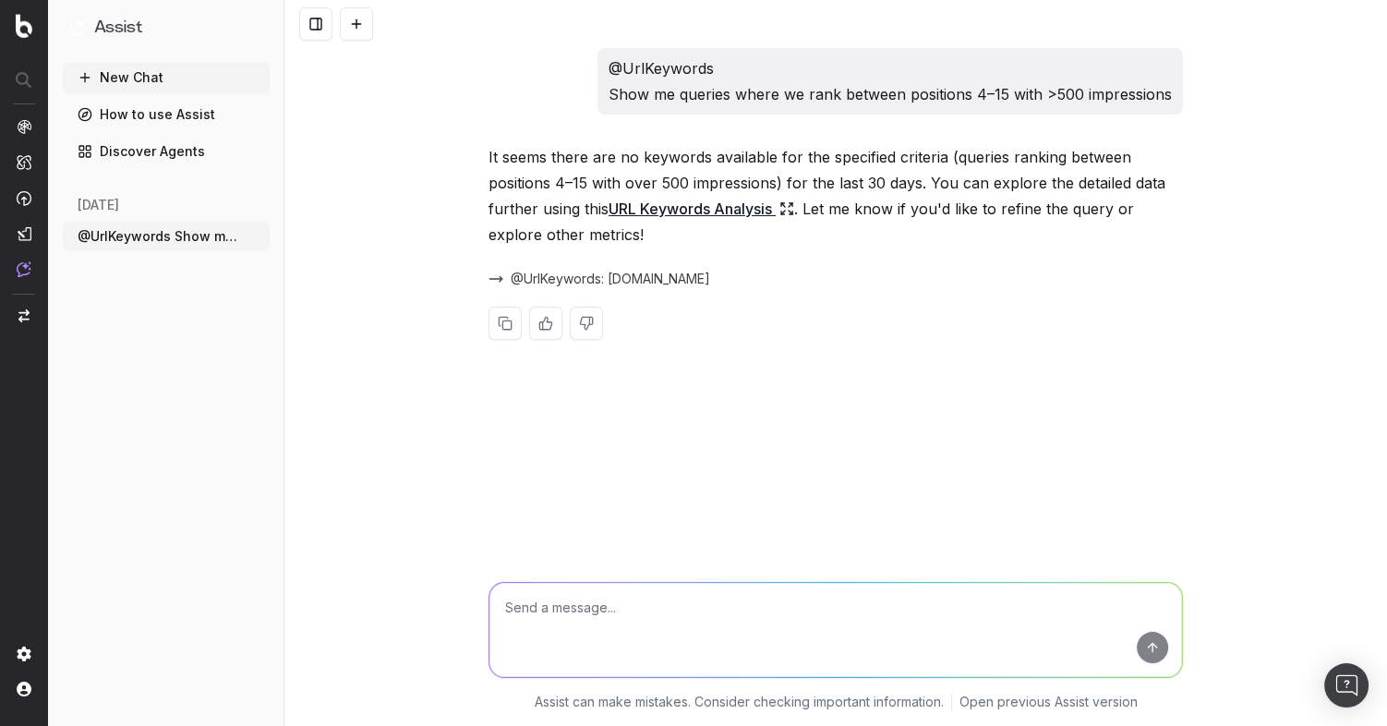
click at [573, 616] on textarea at bounding box center [836, 630] width 693 height 94
paste textarea "[URL][DOMAIN_NAME]"
click at [641, 84] on p "@UrlKeywords Show me queries where we rank between positions 4–15 with >500 imp…" at bounding box center [890, 81] width 563 height 52
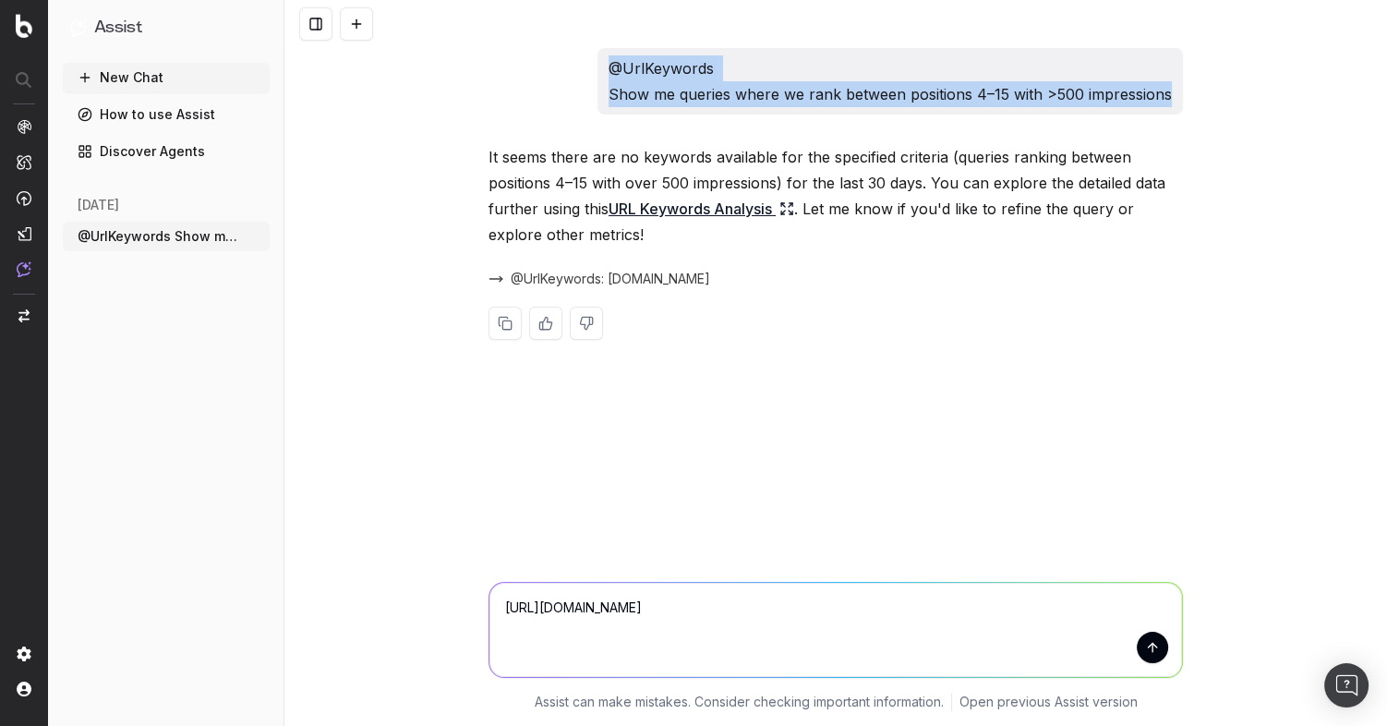
drag, startPoint x: 618, startPoint y: 66, endPoint x: 1176, endPoint y: 94, distance: 558.6
click at [1176, 94] on div "@UrlKeywords Show me queries where we rank between positions 4–15 with >500 imp…" at bounding box center [891, 81] width 586 height 67
copy p "@UrlKeywords Show me queries where we rank between positions 4–15 with >500 imp…"
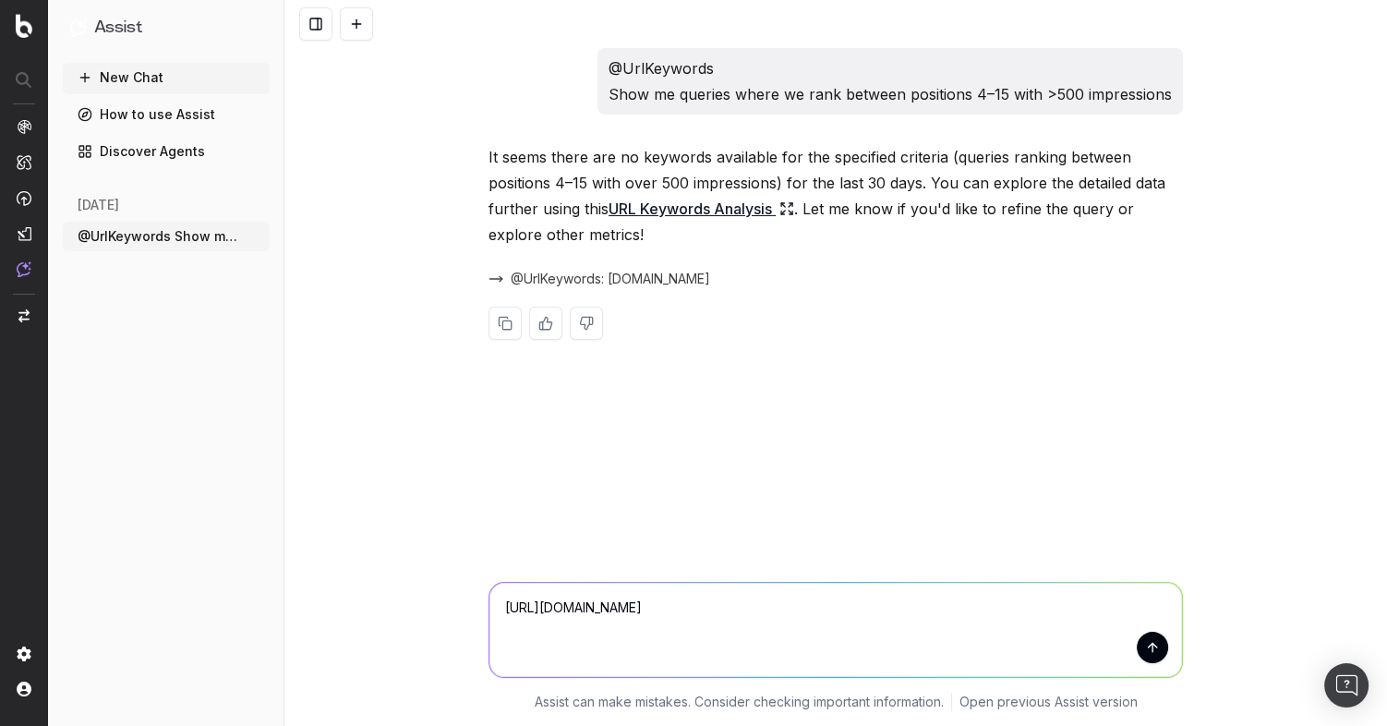
click at [520, 605] on textarea "[URL][DOMAIN_NAME]" at bounding box center [836, 630] width 693 height 94
paste textarea "@UrlKeywords Show me queries where we rank between positions 4–15 with >500 imp…"
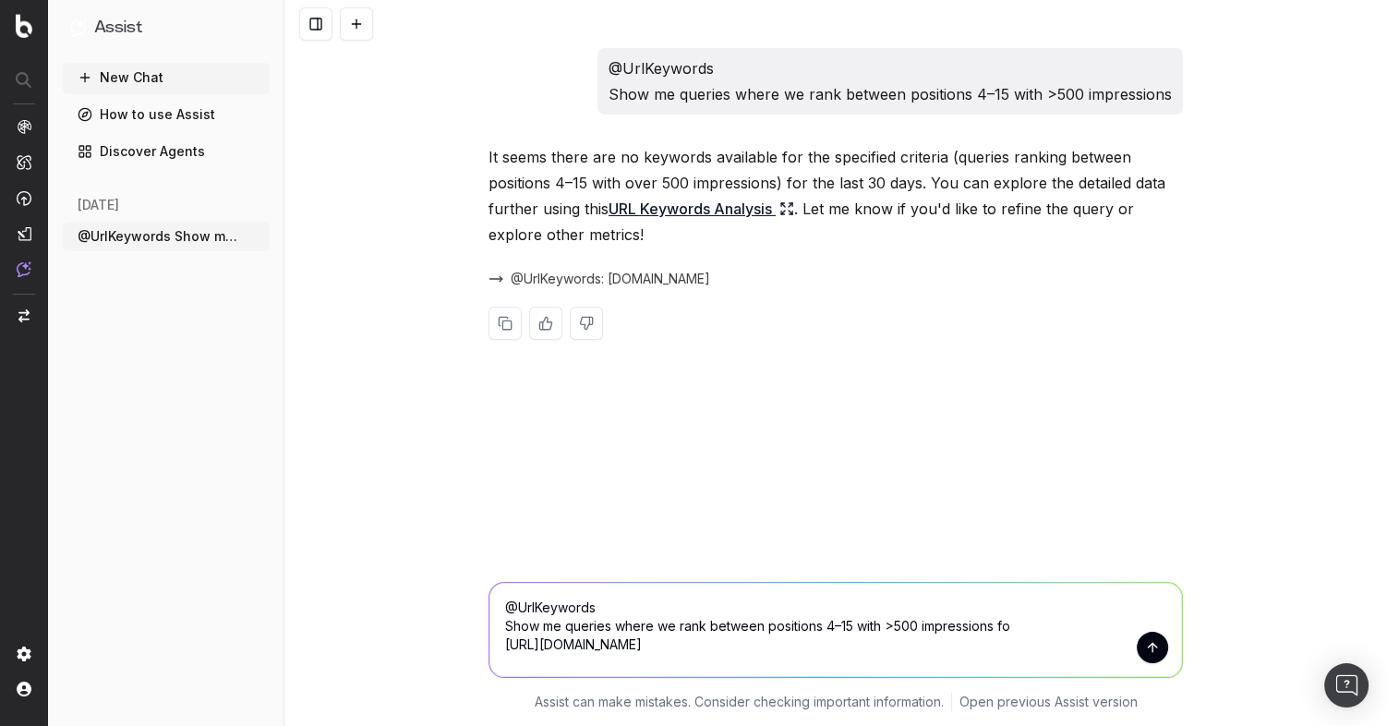
type textarea "@UrlKeywords Show me queries where we rank between positions 4–15 with >500 imp…"
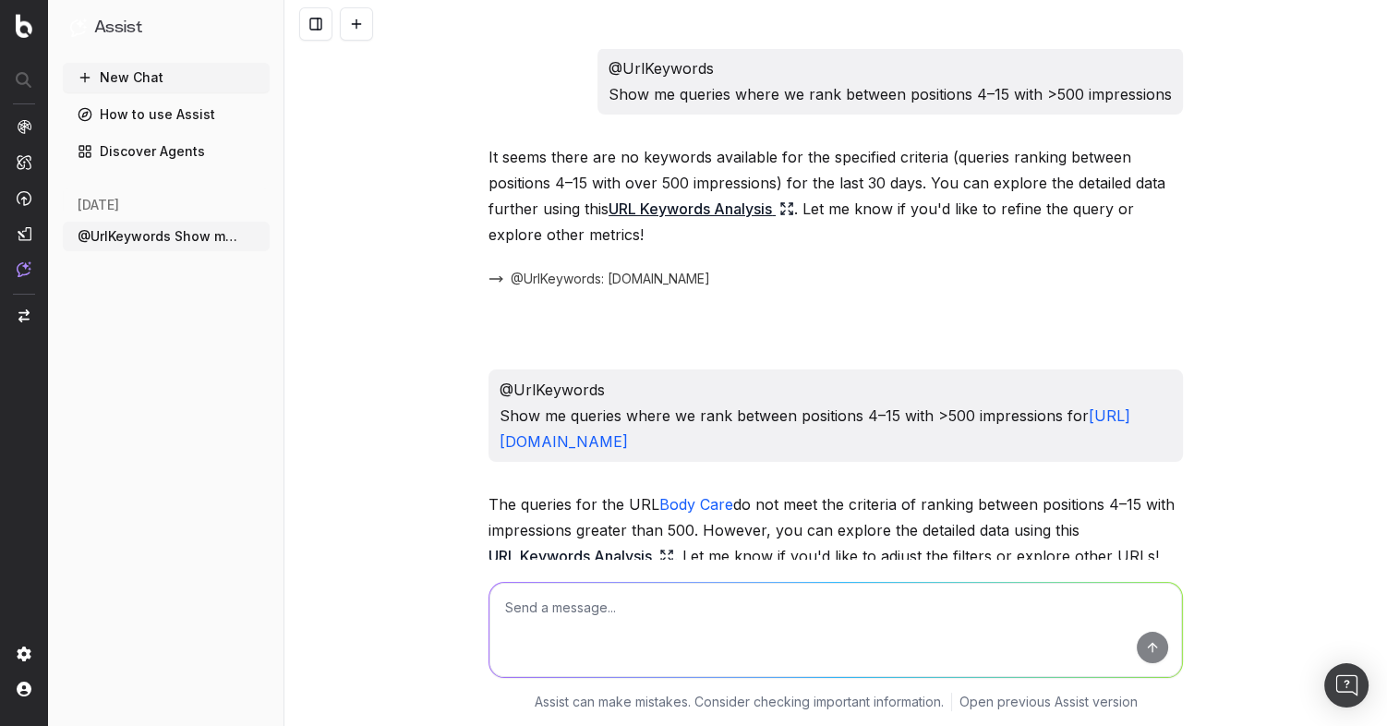
scroll to position [129, 0]
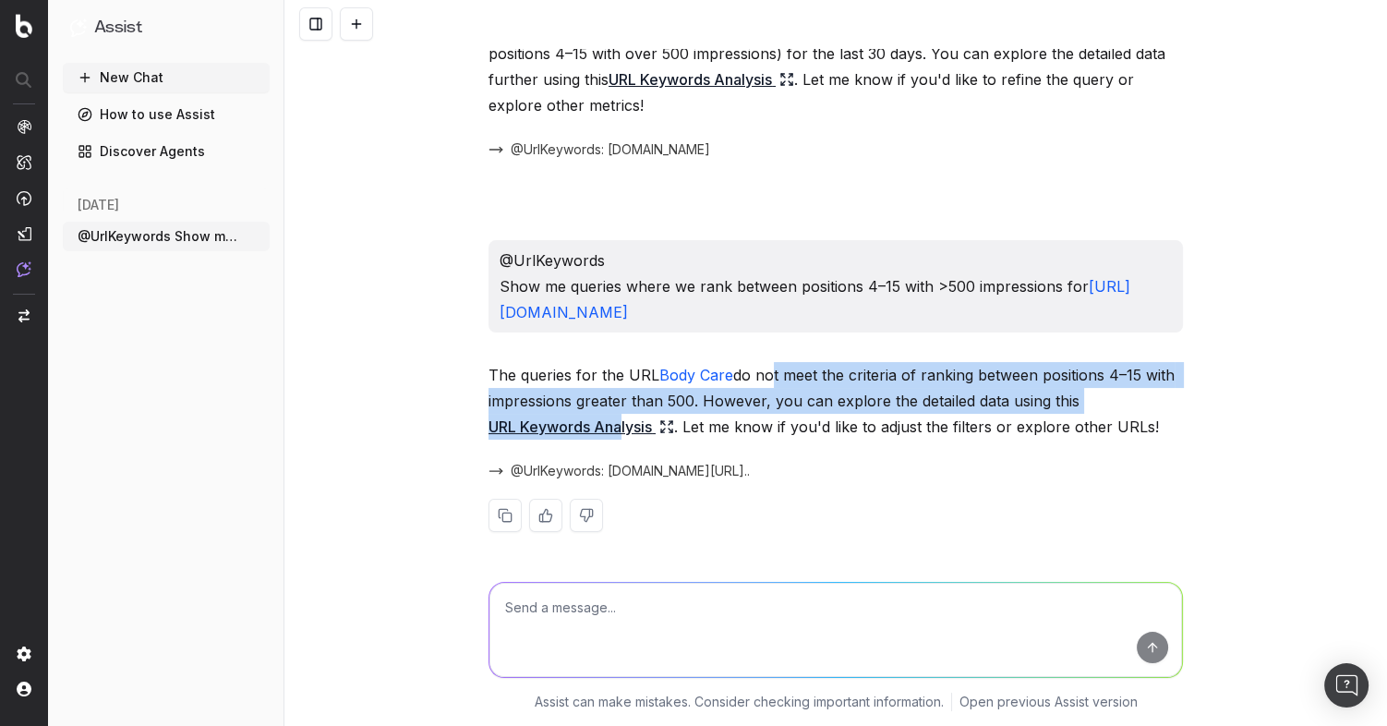
drag, startPoint x: 761, startPoint y: 369, endPoint x: 597, endPoint y: 424, distance: 173.2
click at [612, 419] on p "The queries for the URL Body Care do not meet the criteria of ranking between p…" at bounding box center [836, 401] width 695 height 78
click at [573, 421] on link "URL Keywords Analysis" at bounding box center [582, 427] width 186 height 26
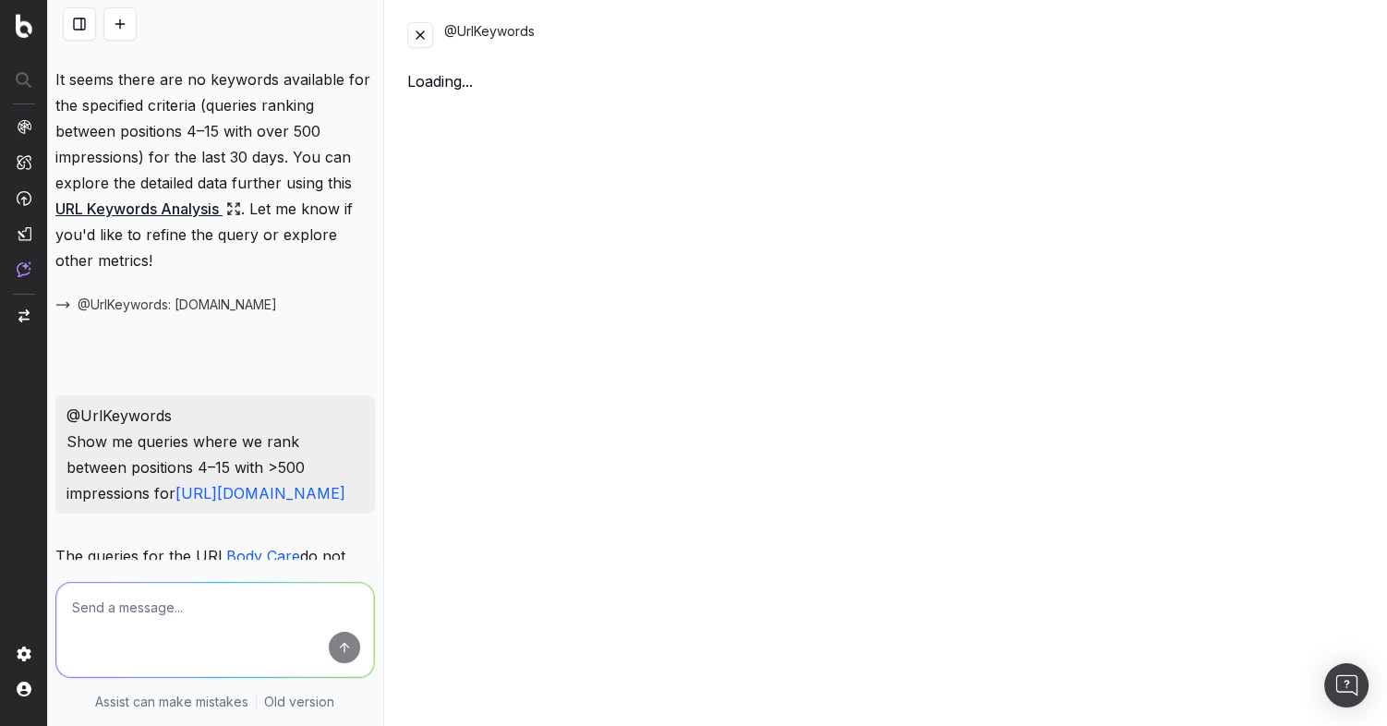
scroll to position [181, 0]
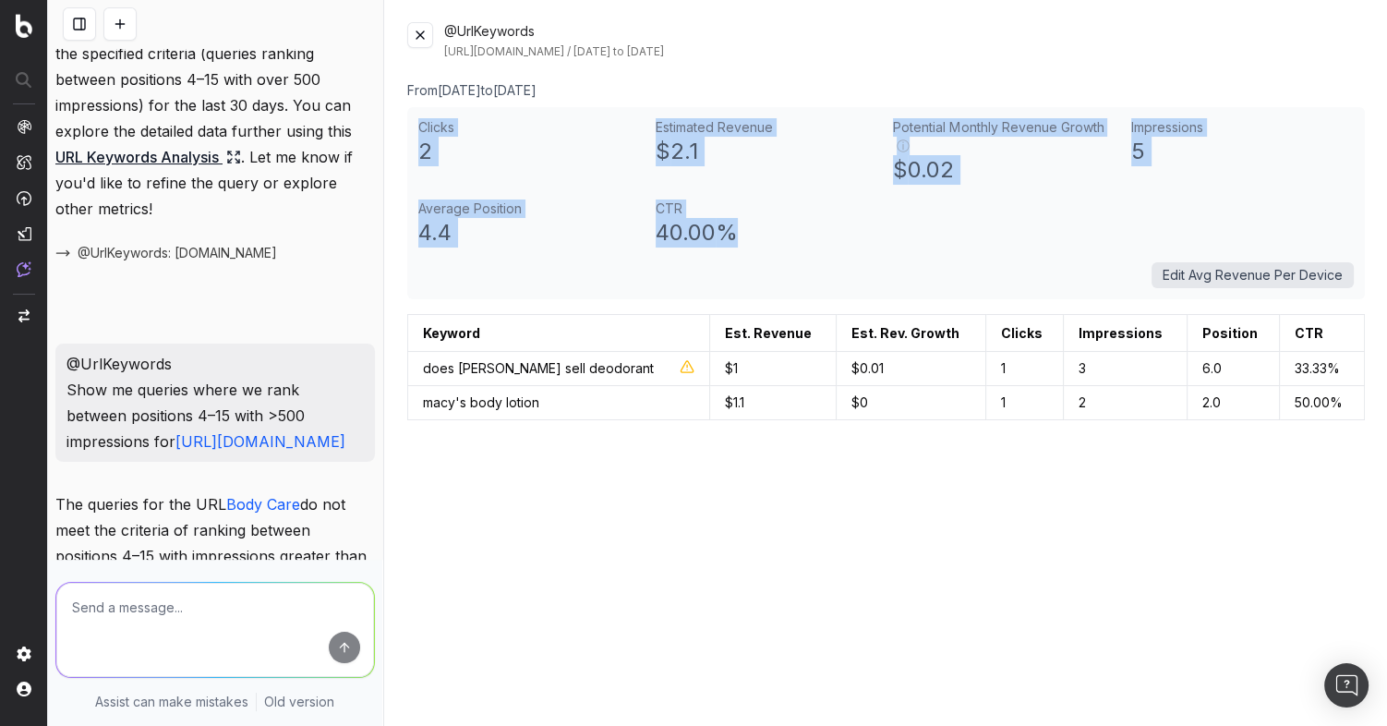
drag, startPoint x: 418, startPoint y: 119, endPoint x: 766, endPoint y: 219, distance: 361.3
click at [766, 219] on div "Clicks 2 Estimated Revenue $ 2.1 Potential Monthly Revenue Growth ⓘ $ 0.02 Impr…" at bounding box center [886, 203] width 958 height 192
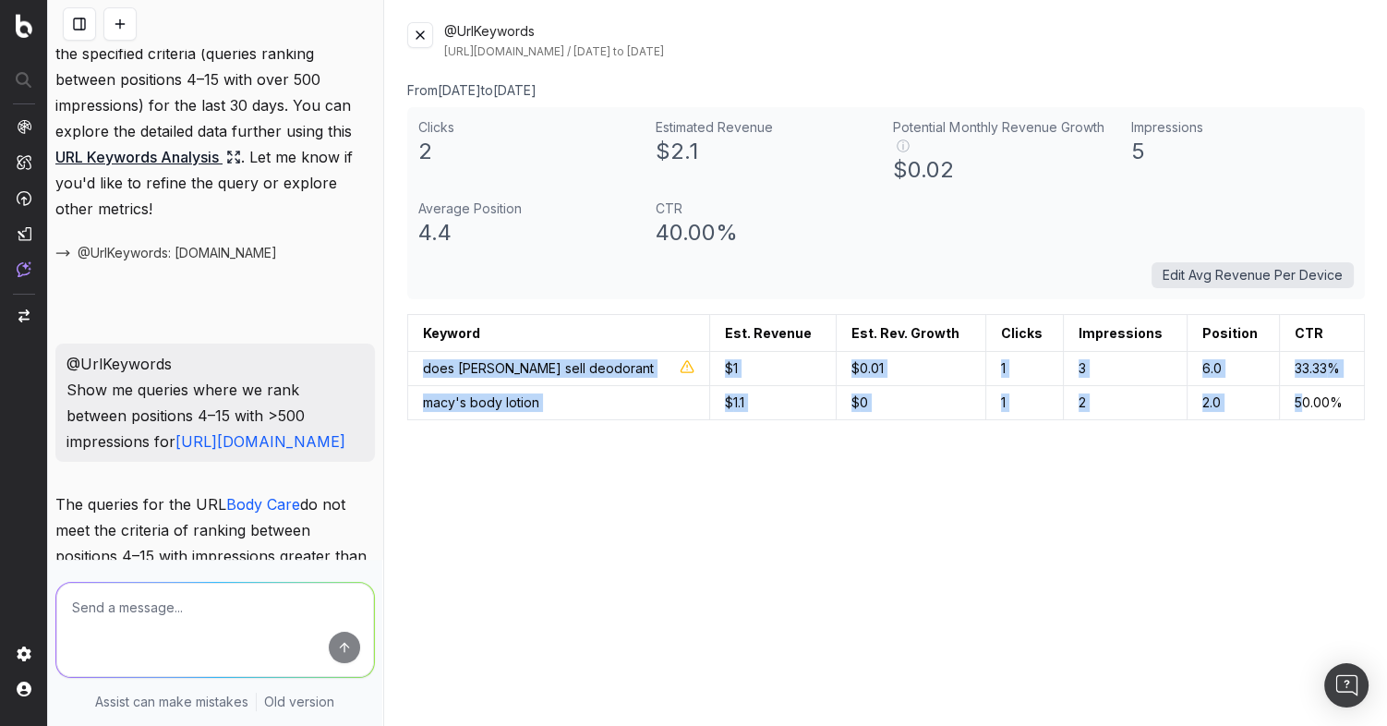
drag, startPoint x: 425, startPoint y: 367, endPoint x: 1281, endPoint y: 411, distance: 857.4
click at [1295, 407] on tbody "does [PERSON_NAME] sell deodorant $ 1 $ 0.01 1 3 6.0 33.33 % macy's body lotion…" at bounding box center [885, 386] width 957 height 68
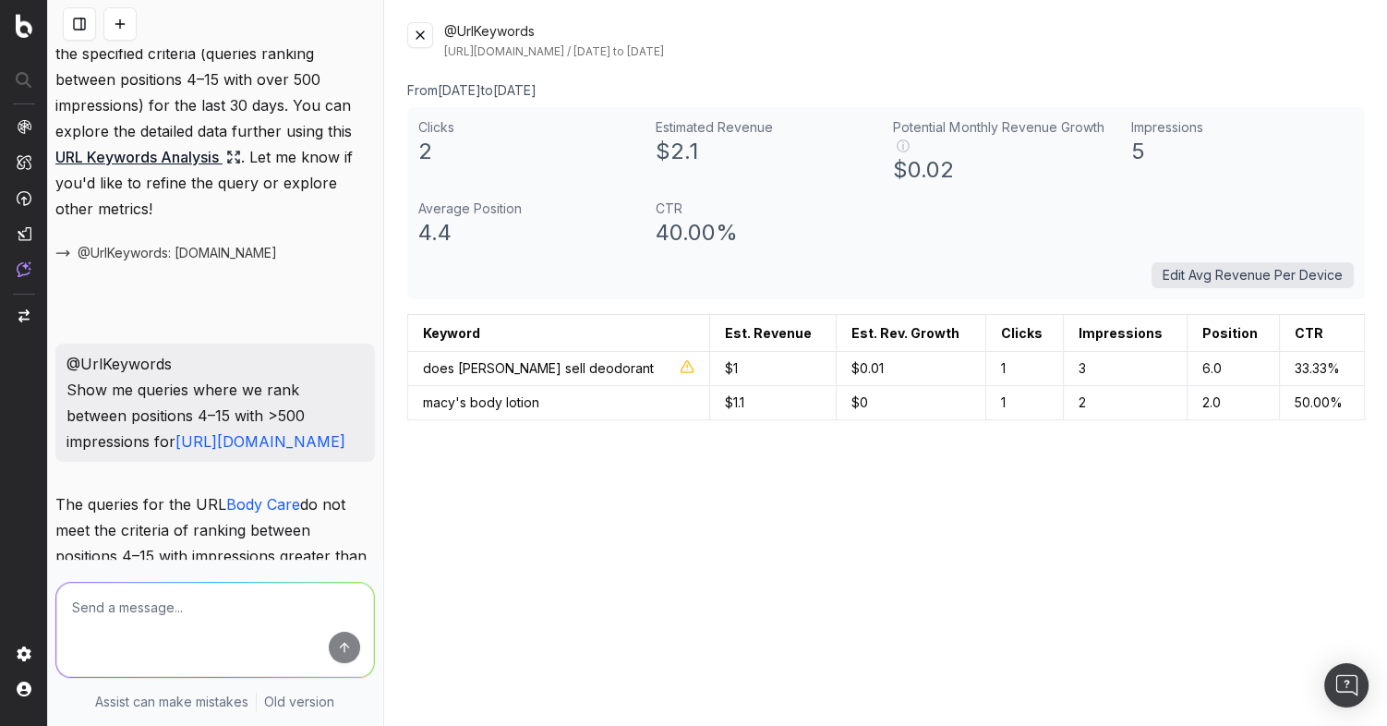
click at [1044, 468] on div "@UrlKeywords [URL][DOMAIN_NAME] / [DATE] to [DATE] From [DATE] to [DATE] Clicks…" at bounding box center [886, 363] width 1002 height 726
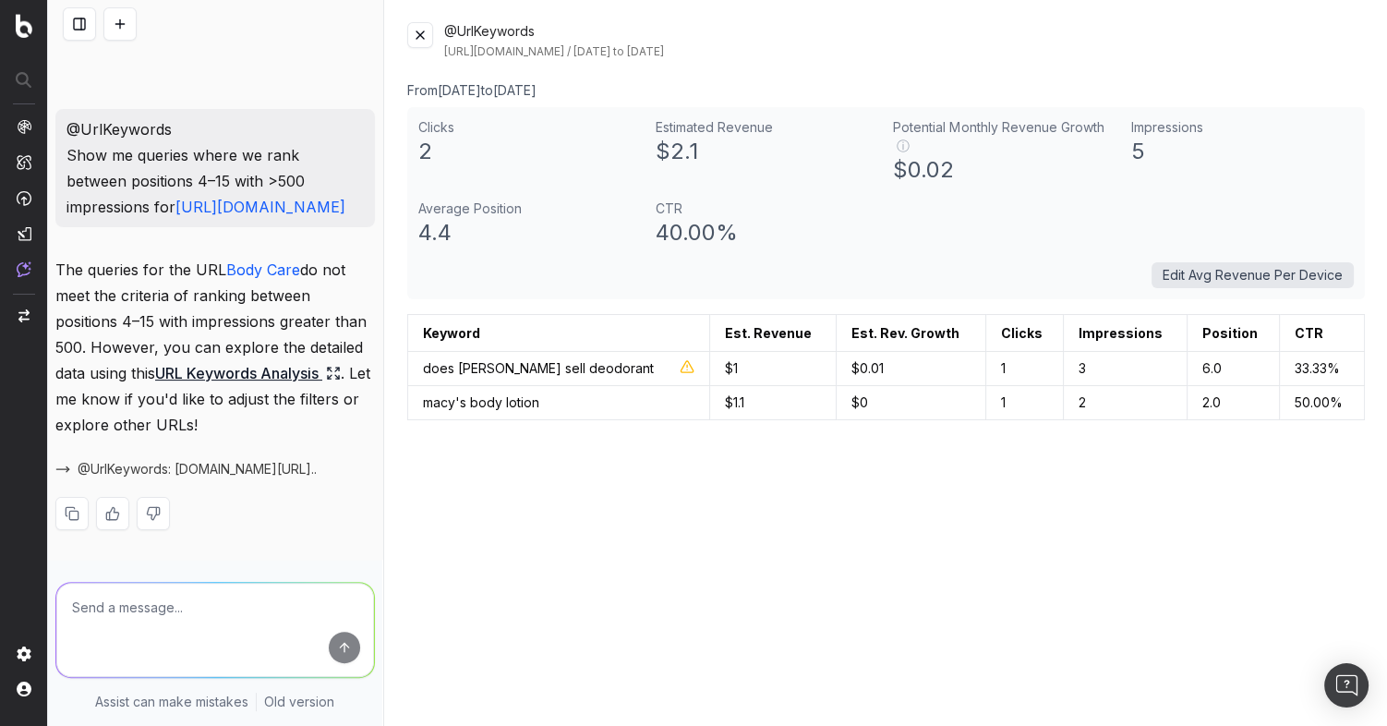
click at [128, 611] on textarea at bounding box center [215, 630] width 318 height 94
paste textarea "“Find the nearest pages for ‘holiday dresses’ and tell me if they already exist…"
type textarea "“Find the nearest pages for ‘holiday dresses’ and tell me if they already exist…"
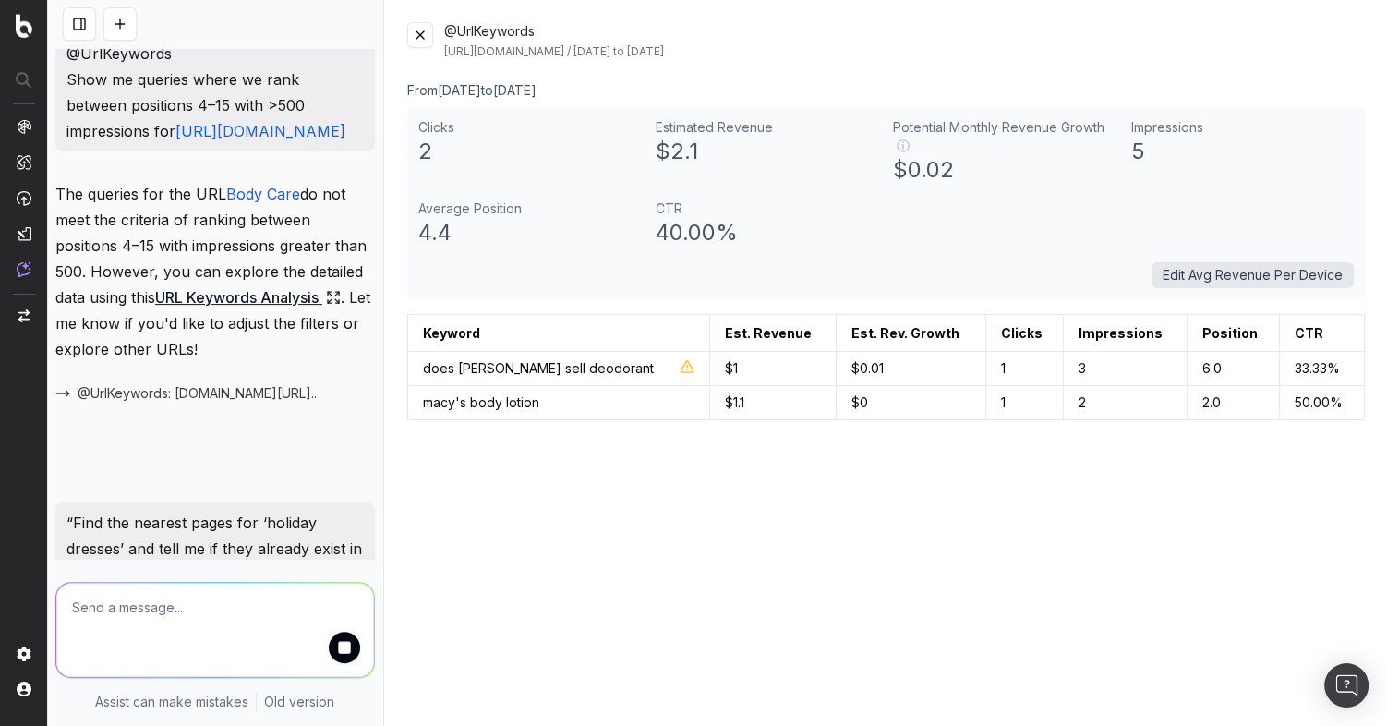
click at [420, 31] on button at bounding box center [420, 35] width 26 height 26
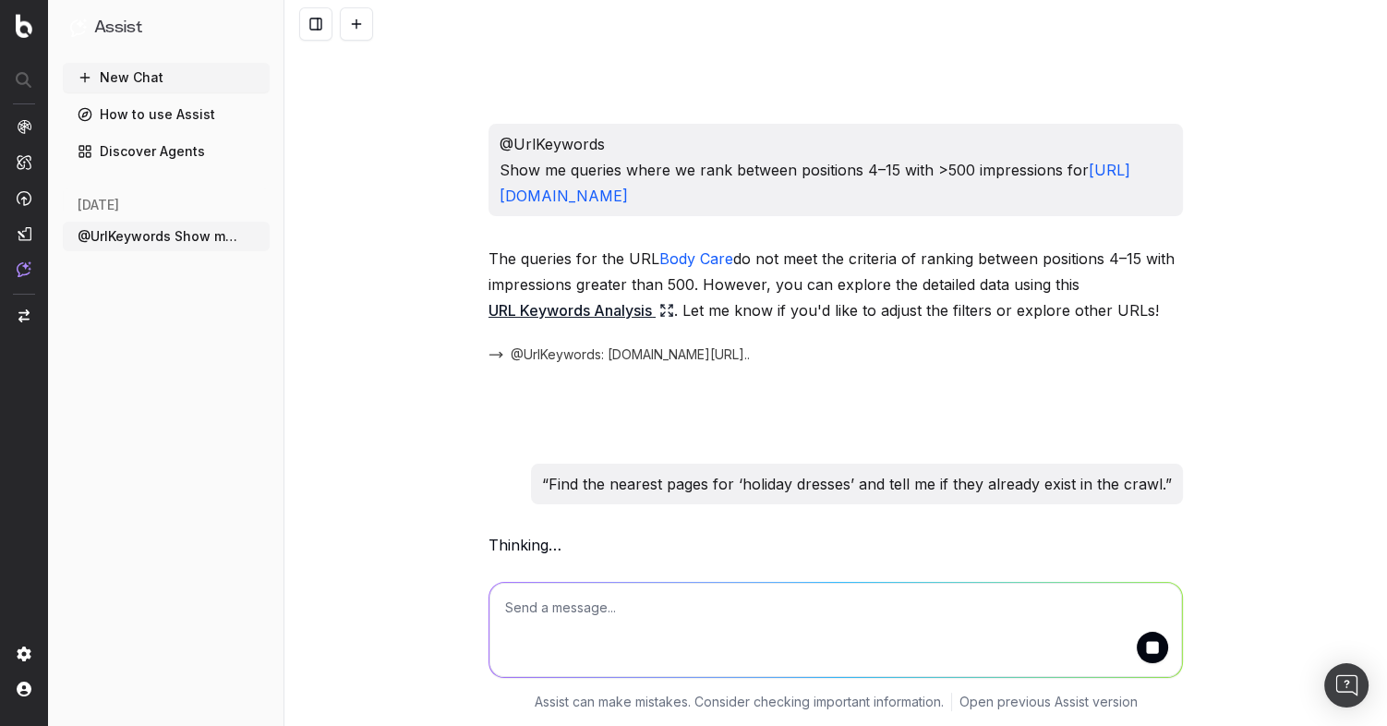
scroll to position [245, 0]
